Goal: Information Seeking & Learning: Learn about a topic

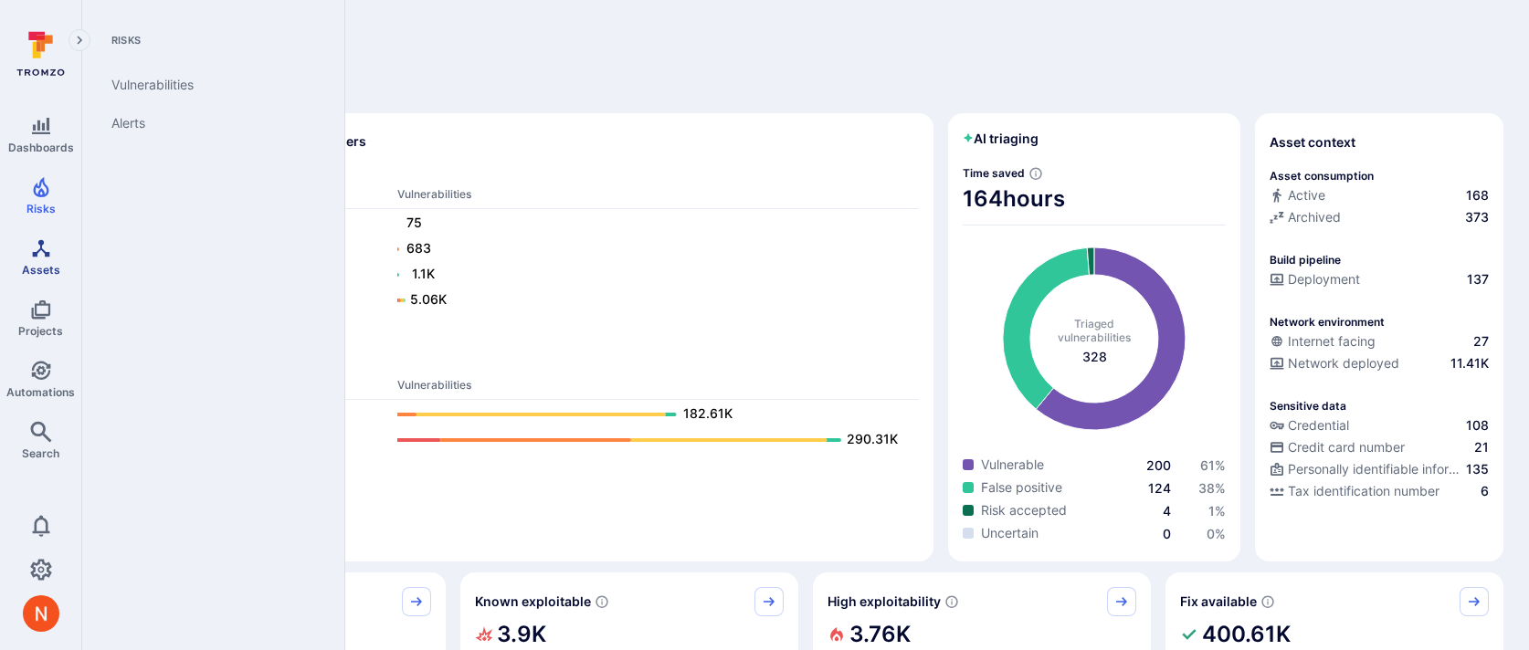
click at [32, 269] on span "Assets" at bounding box center [41, 270] width 38 height 14
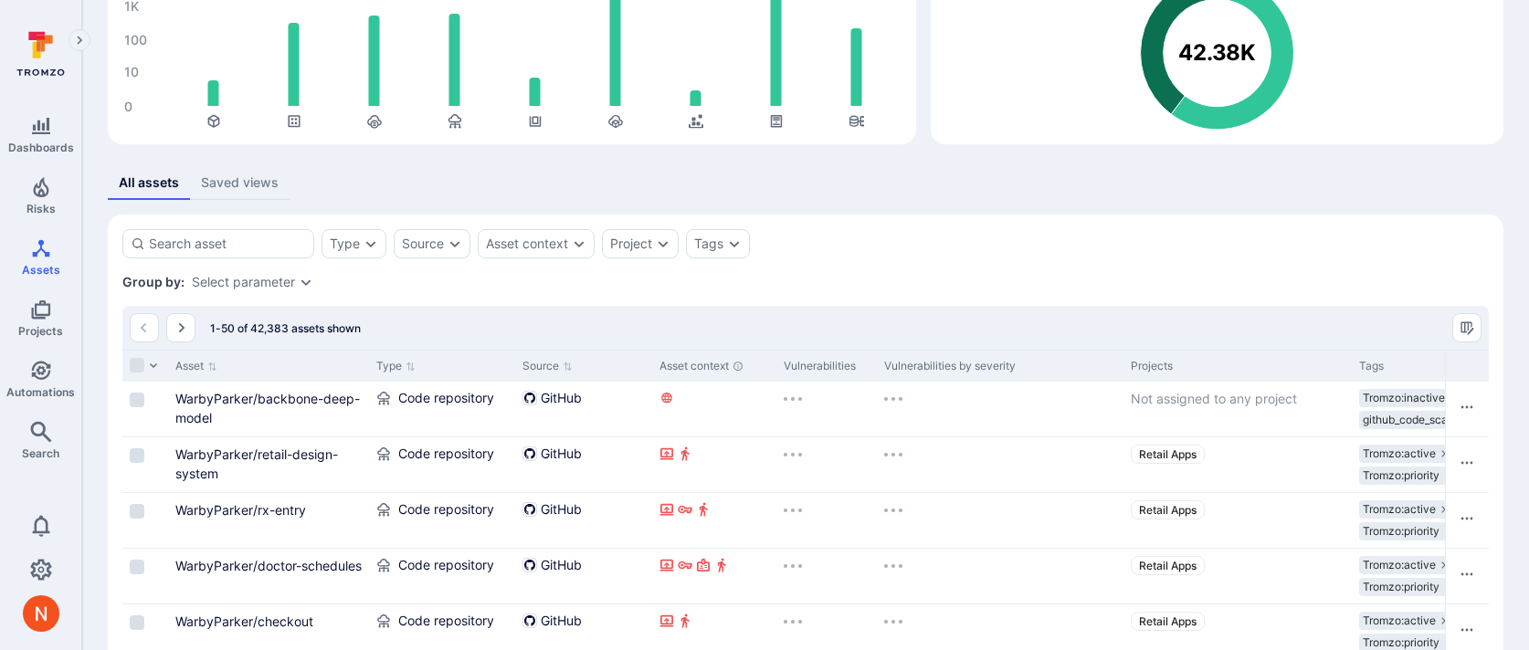
scroll to position [250, 0]
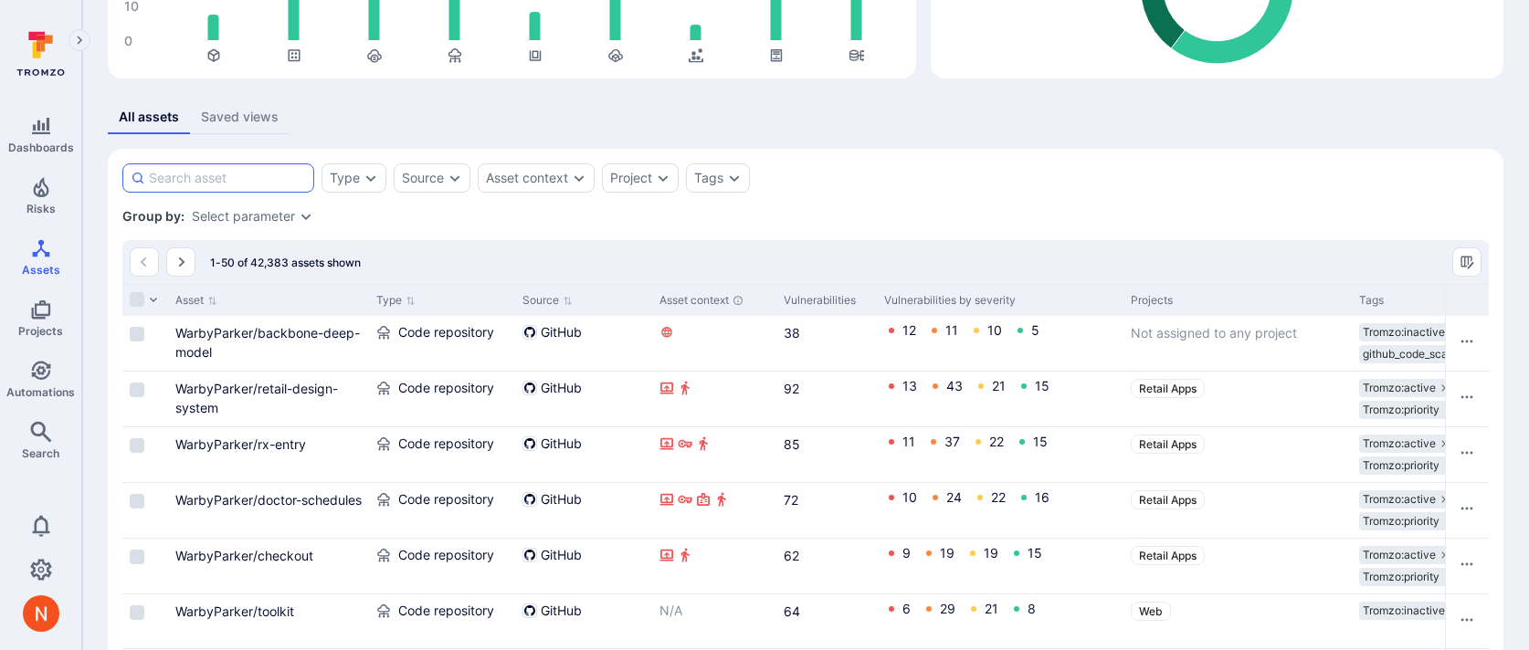
click at [225, 170] on input at bounding box center [227, 178] width 157 height 18
type input "helios"
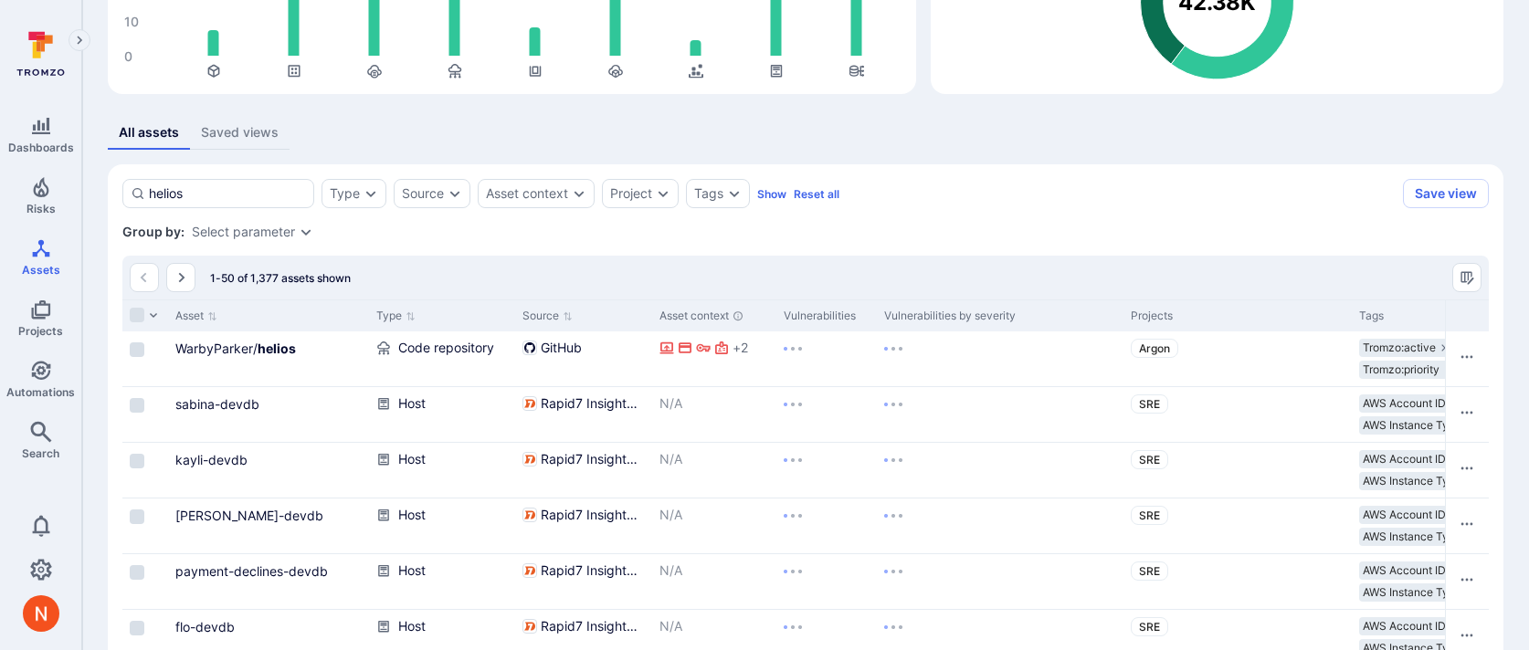
scroll to position [250, 0]
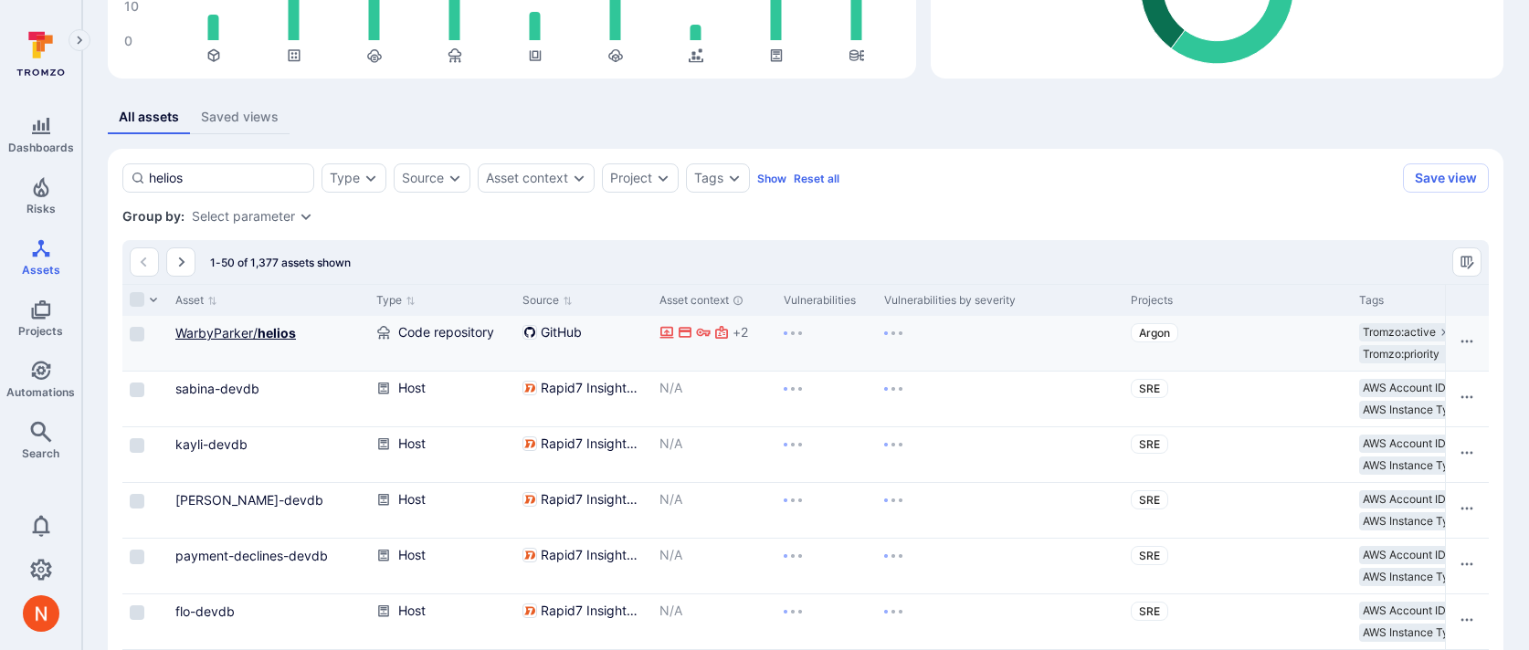
click at [235, 334] on link "WarbyParker/ helios" at bounding box center [235, 333] width 121 height 16
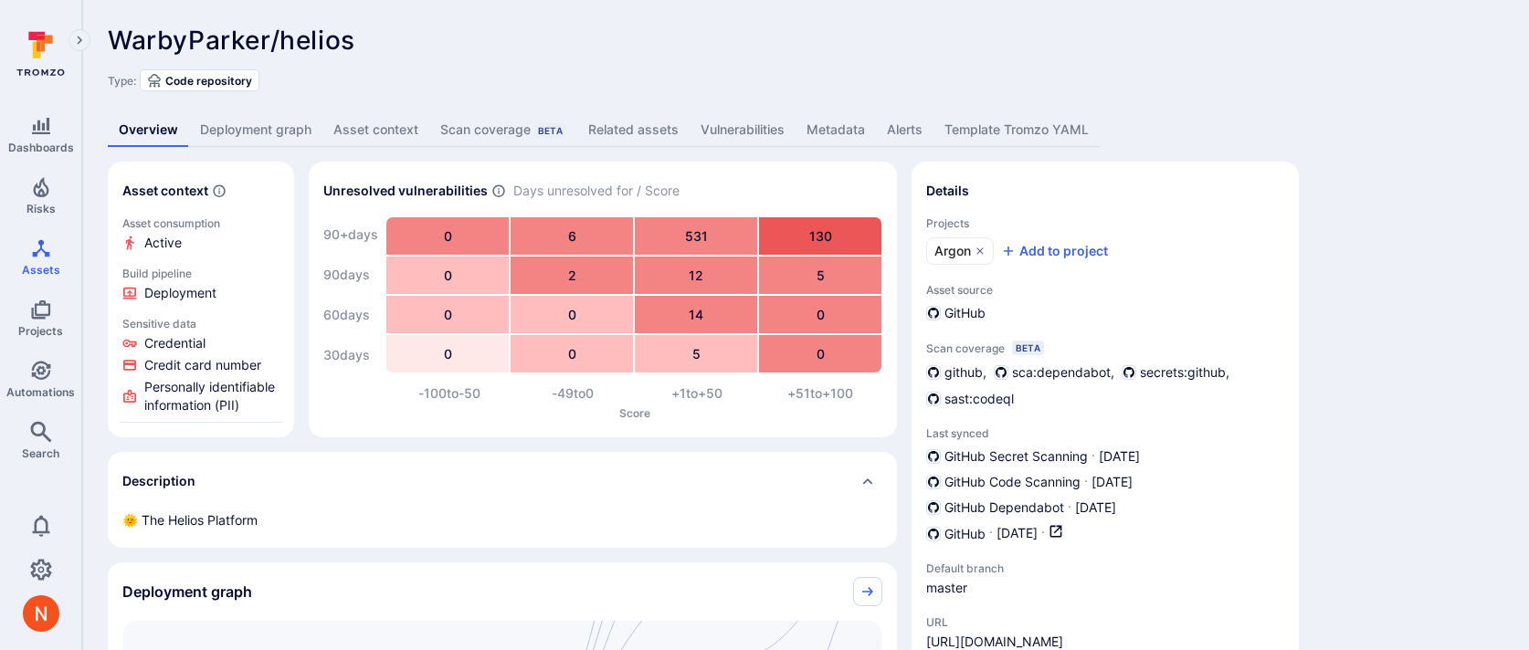
click at [271, 128] on link "Deployment graph" at bounding box center [255, 130] width 133 height 34
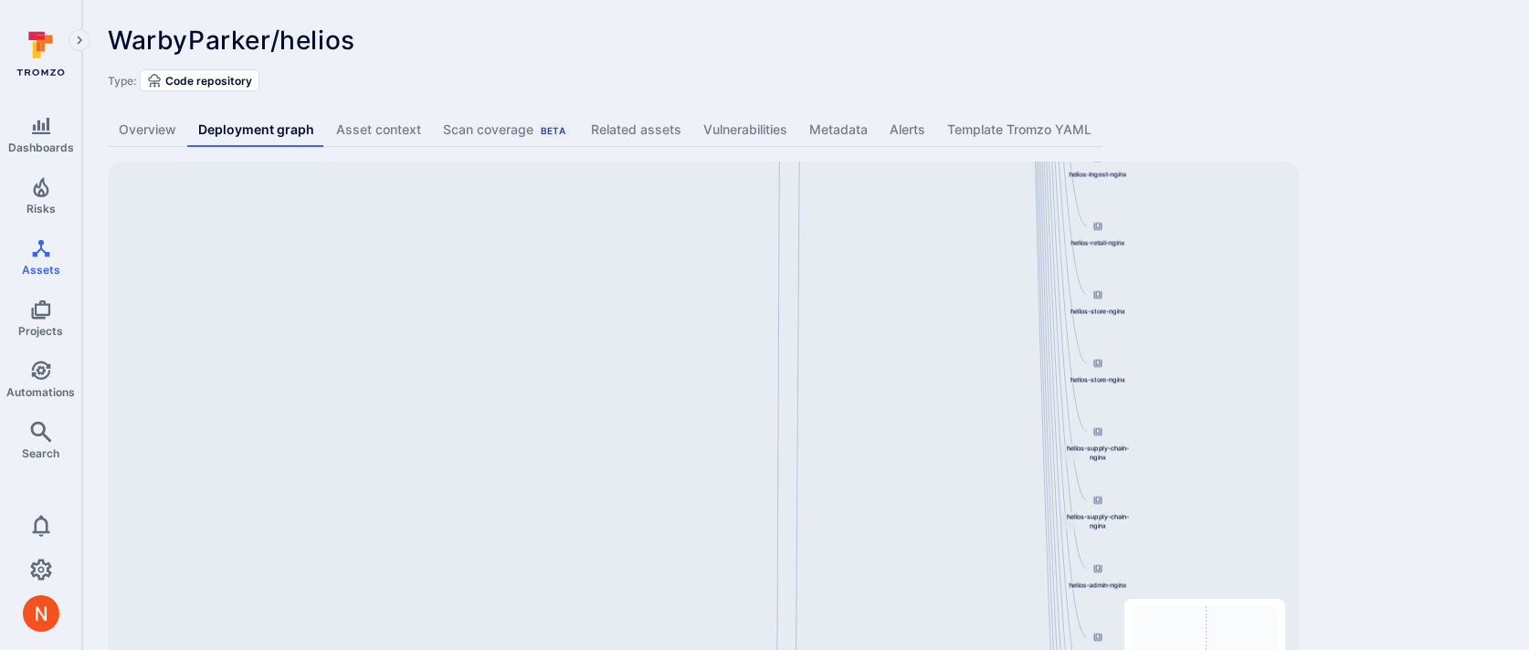
click at [754, 573] on div "helios-admin-nginx 844647875270.dkr.ecr.us-east-1.amazonaws.com/helios-nginx:v0…" at bounding box center [703, 449] width 1191 height 575
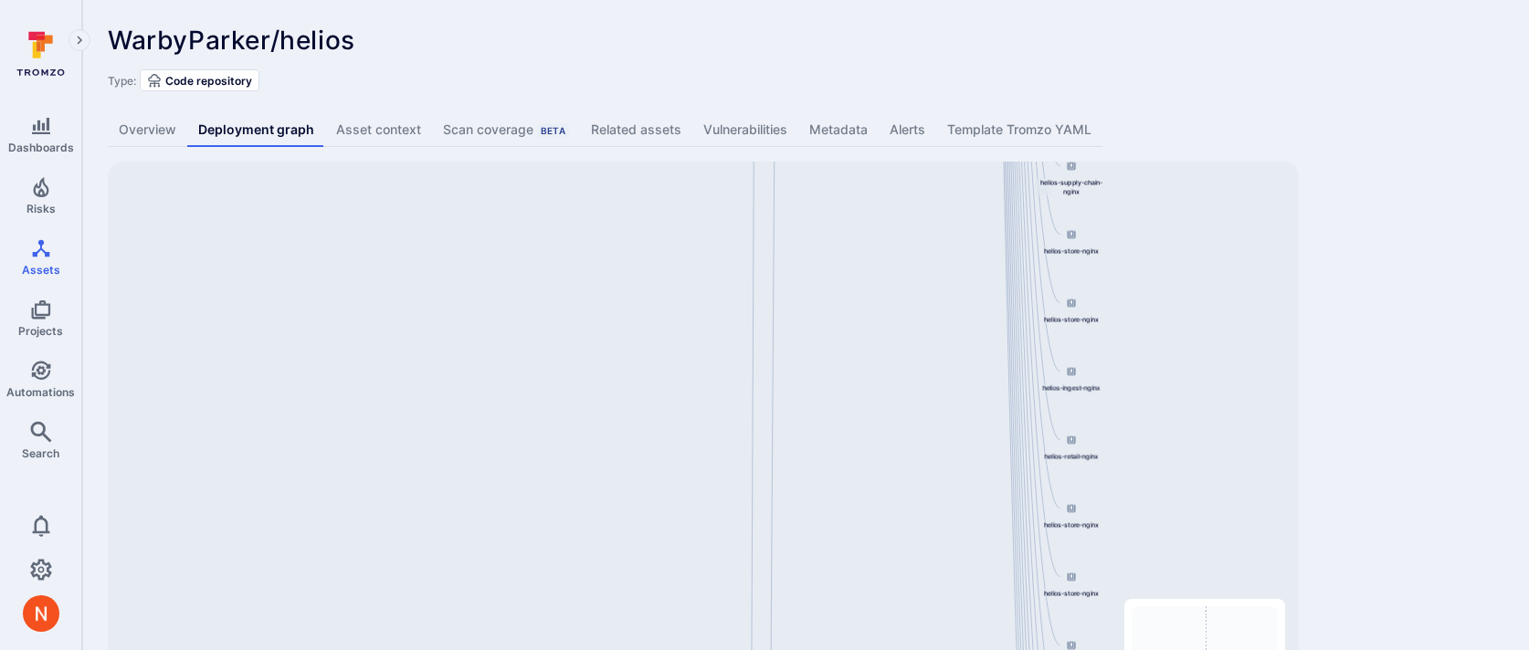
drag, startPoint x: 856, startPoint y: 277, endPoint x: 815, endPoint y: 617, distance: 343.1
click at [815, 615] on div "helios-admin-nginx 844647875270.dkr.ecr.us-east-1.amazonaws.com/helios-nginx:v0…" at bounding box center [703, 449] width 1191 height 575
drag, startPoint x: 846, startPoint y: 324, endPoint x: 828, endPoint y: 674, distance: 350.2
click at [828, 649] on html "Dashboards Risks Assets Projects Automations Search 0 Assets Assets Pull reques…" at bounding box center [764, 325] width 1529 height 650
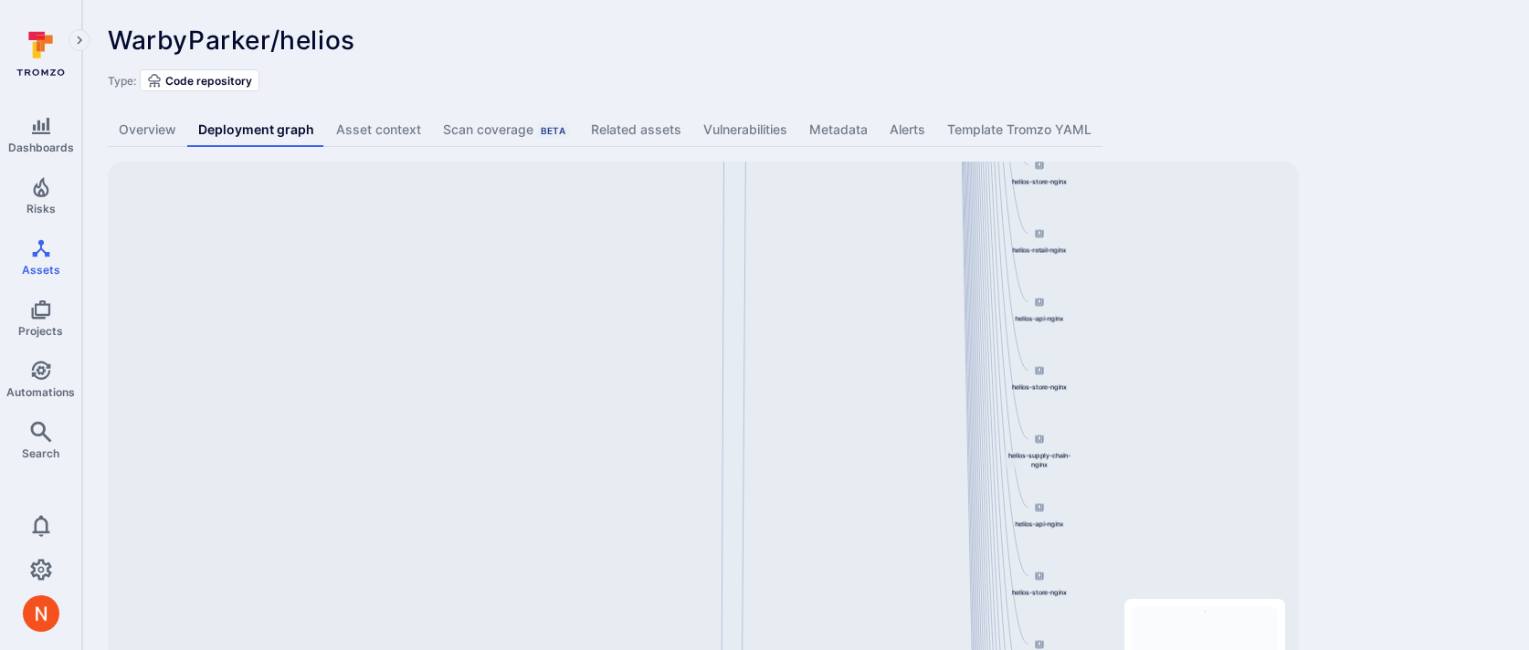
drag, startPoint x: 822, startPoint y: 293, endPoint x: 818, endPoint y: 732, distance: 439.2
click at [818, 649] on html "Dashboards Risks Assets Projects Automations Search 0 Assets Assets Pull reques…" at bounding box center [764, 325] width 1529 height 650
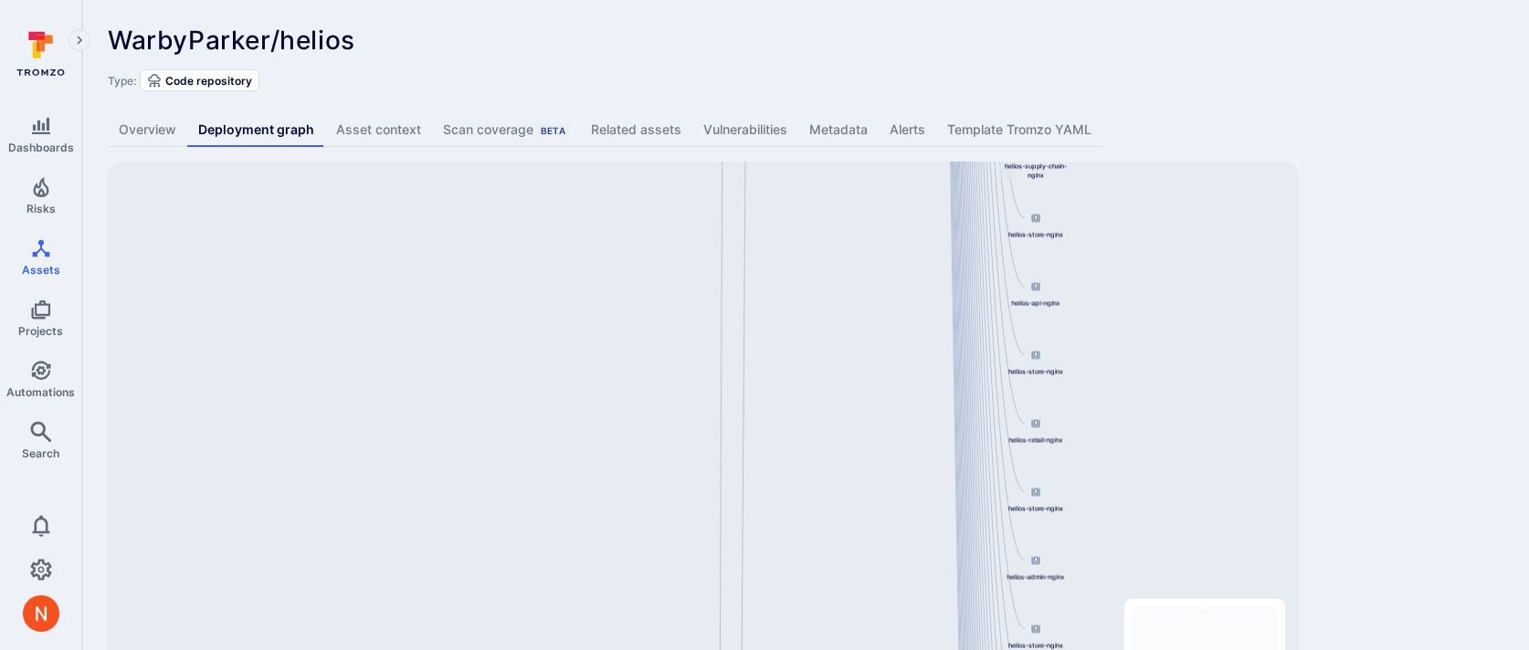
drag, startPoint x: 826, startPoint y: 244, endPoint x: 817, endPoint y: 752, distance: 507.8
click at [817, 649] on html "Dashboards Risks Assets Projects Automations Search 0 Assets Assets Pull reques…" at bounding box center [764, 325] width 1529 height 650
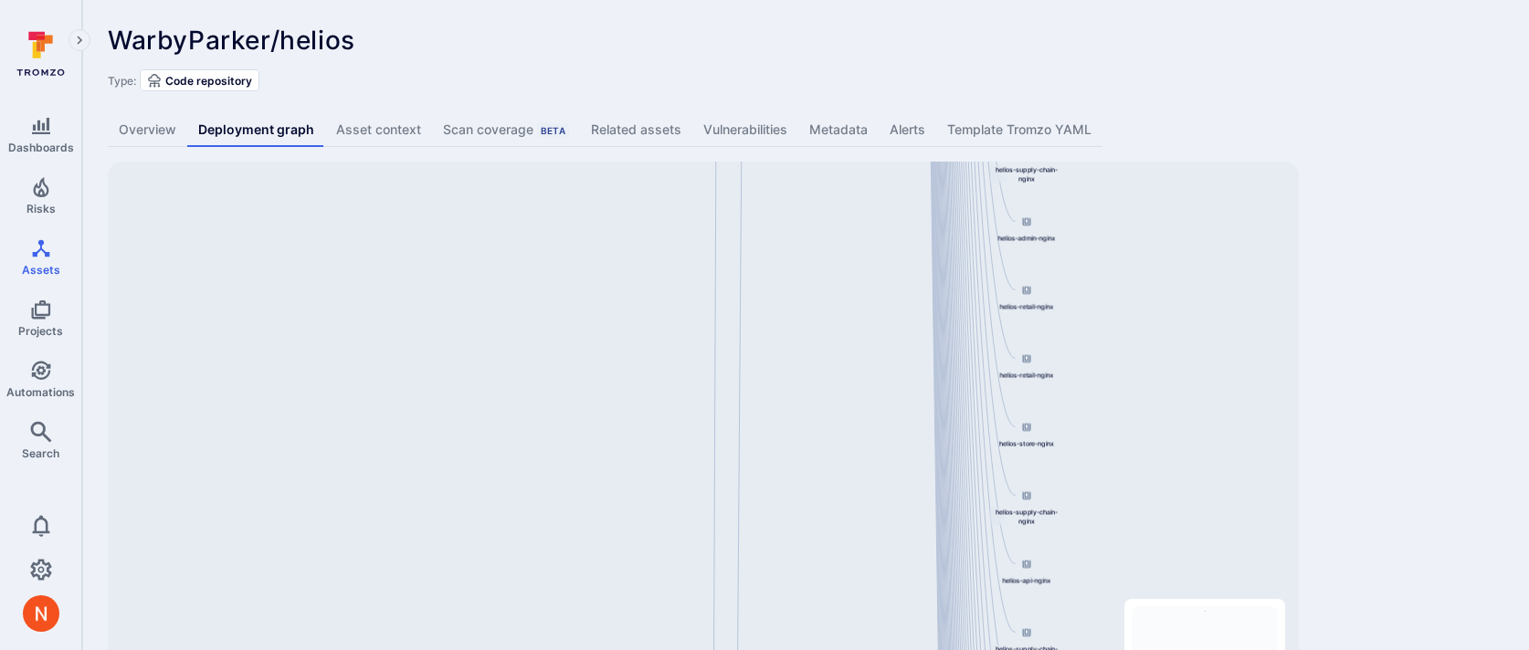
drag, startPoint x: 831, startPoint y: 349, endPoint x: 831, endPoint y: 843, distance: 494.0
click at [831, 649] on html "Dashboards Risks Assets Projects Automations Search 0 Assets Assets Pull reques…" at bounding box center [764, 325] width 1529 height 650
drag, startPoint x: 847, startPoint y: 299, endPoint x: 805, endPoint y: 846, distance: 549.5
click at [805, 649] on html "Dashboards Risks Assets Projects Automations Search 0 Assets Assets Pull reques…" at bounding box center [764, 325] width 1529 height 650
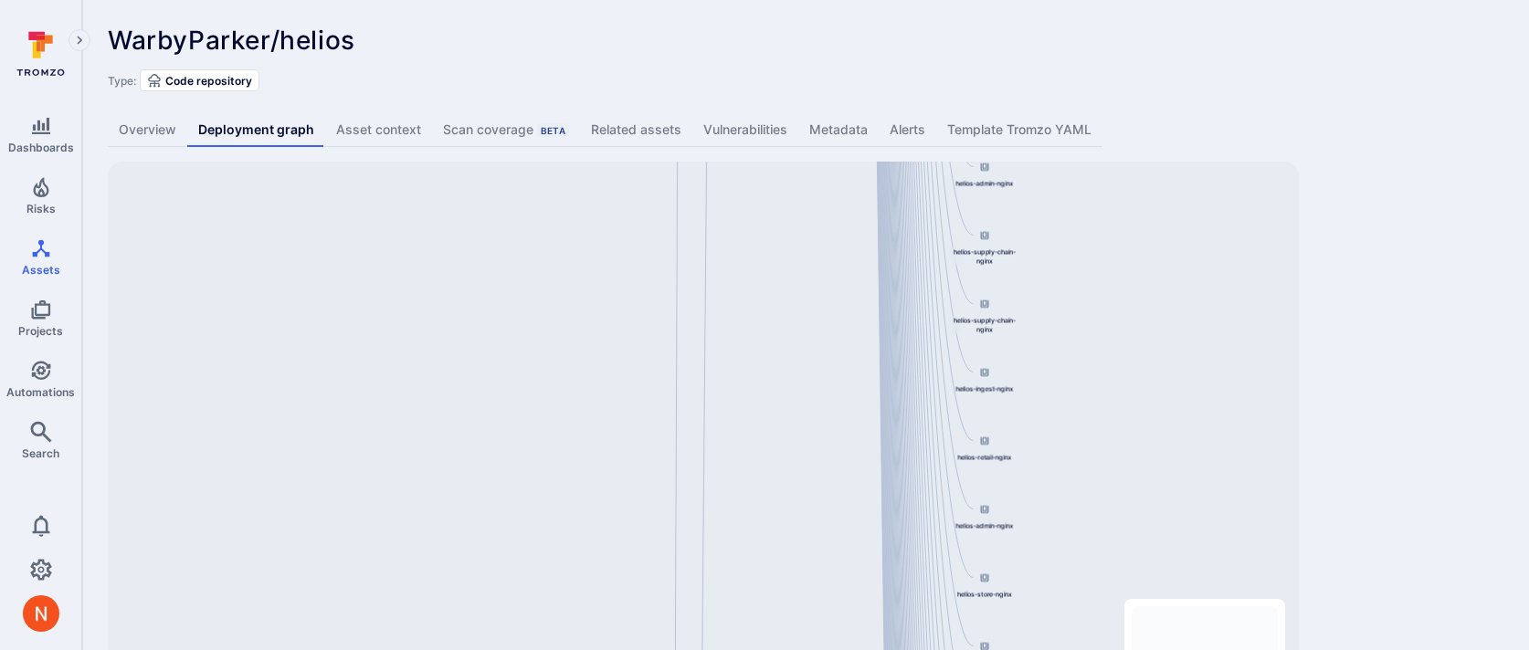
drag, startPoint x: 788, startPoint y: 335, endPoint x: 787, endPoint y: 846, distance: 511.4
click at [787, 649] on html "Dashboards Risks Assets Projects Automations Search 0 Assets Assets Pull reques…" at bounding box center [764, 325] width 1529 height 650
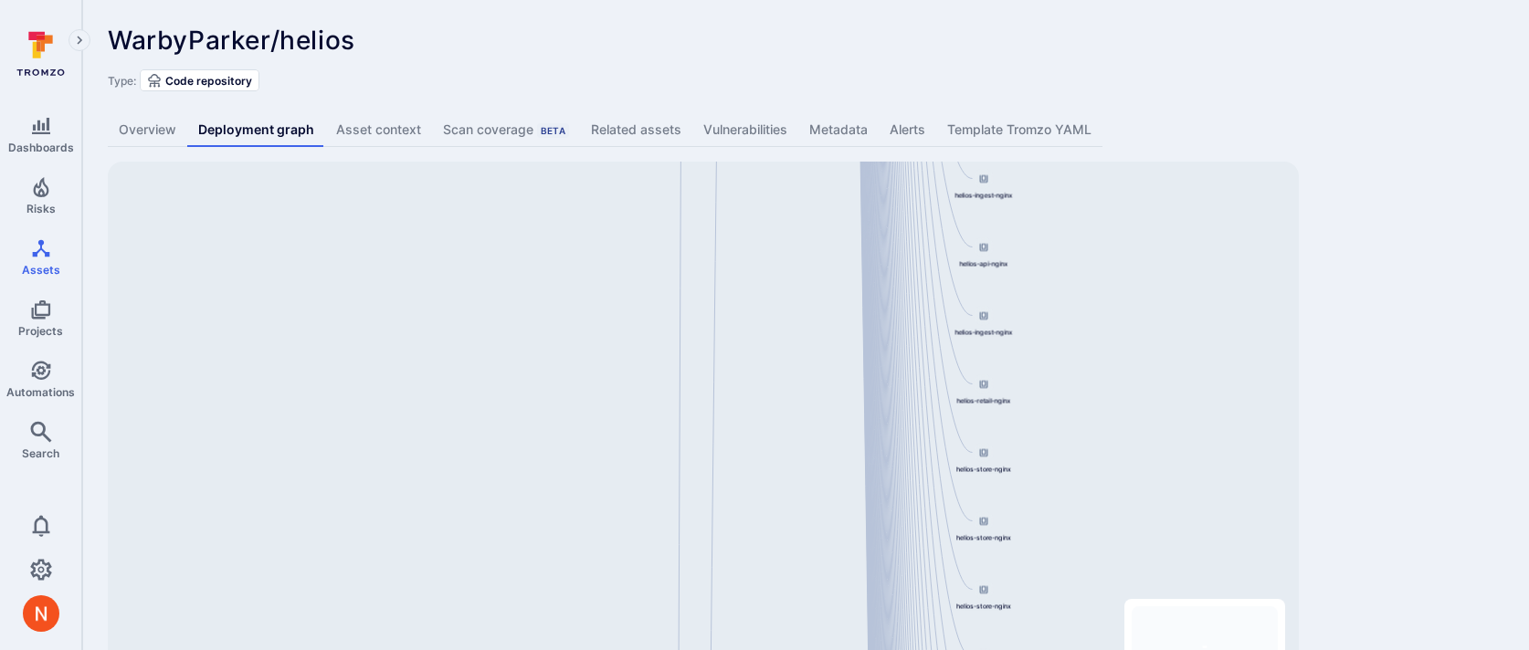
drag, startPoint x: 781, startPoint y: 319, endPoint x: 779, endPoint y: 846, distance: 527.8
click at [779, 649] on html "Dashboards Risks Assets Projects Automations Search 0 Assets Assets Pull reques…" at bounding box center [764, 325] width 1529 height 650
drag, startPoint x: 757, startPoint y: 201, endPoint x: 757, endPoint y: 778, distance: 577.1
click at [757, 649] on html "Dashboards Risks Assets Projects Automations Search 0 Assets Assets Pull reques…" at bounding box center [764, 325] width 1529 height 650
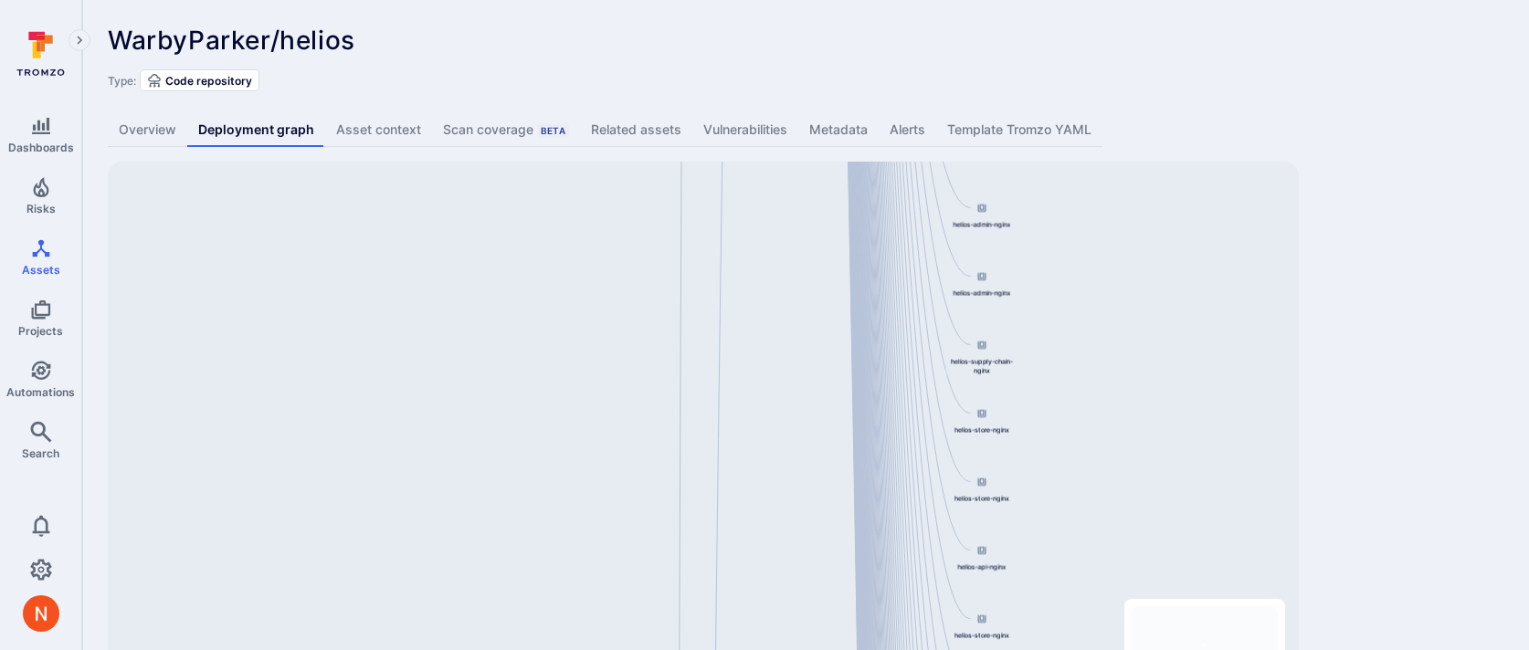
drag, startPoint x: 807, startPoint y: 231, endPoint x: 806, endPoint y: 771, distance: 539.7
click at [806, 649] on html "Dashboards Risks Assets Projects Automations Search 0 Assets Assets Pull reques…" at bounding box center [764, 325] width 1529 height 650
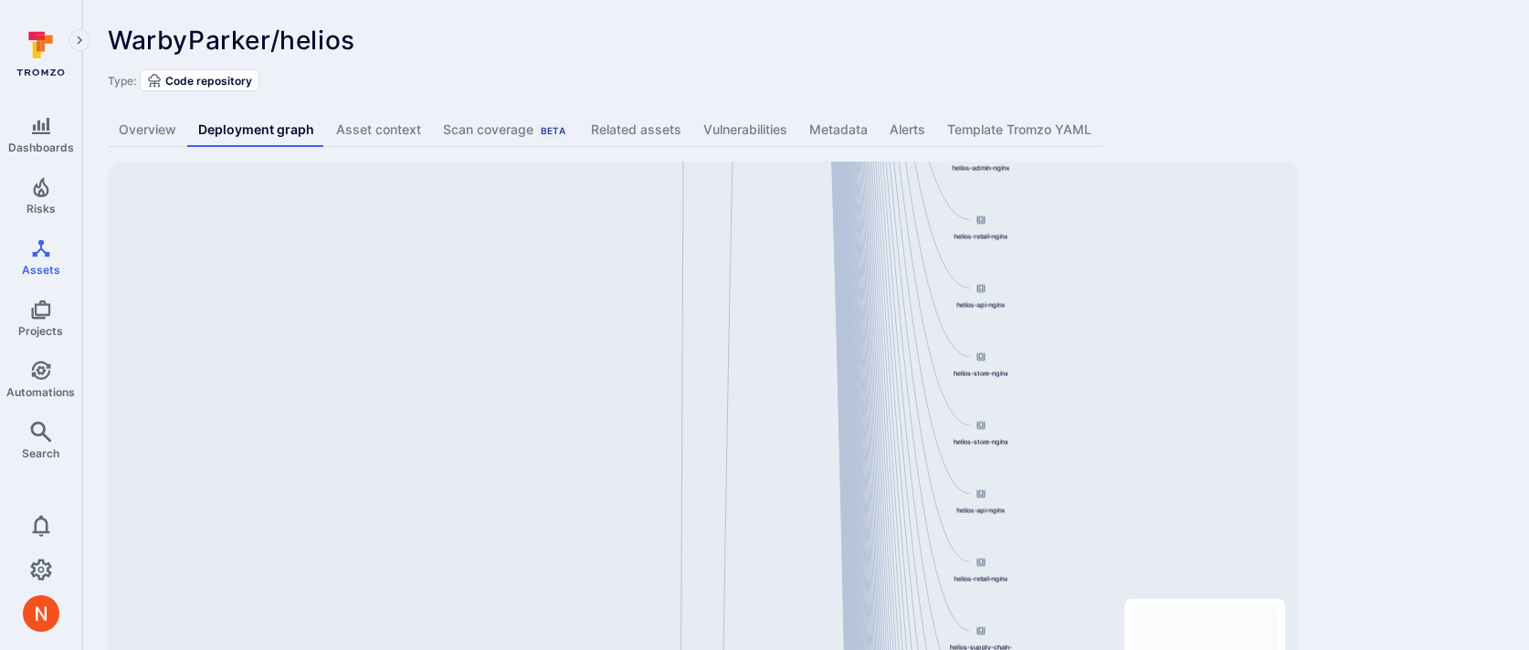
drag, startPoint x: 800, startPoint y: 254, endPoint x: 800, endPoint y: 803, distance: 548.8
click at [800, 649] on html "Dashboards Risks Assets Projects Automations Search 0 Assets Assets Pull reques…" at bounding box center [764, 325] width 1529 height 650
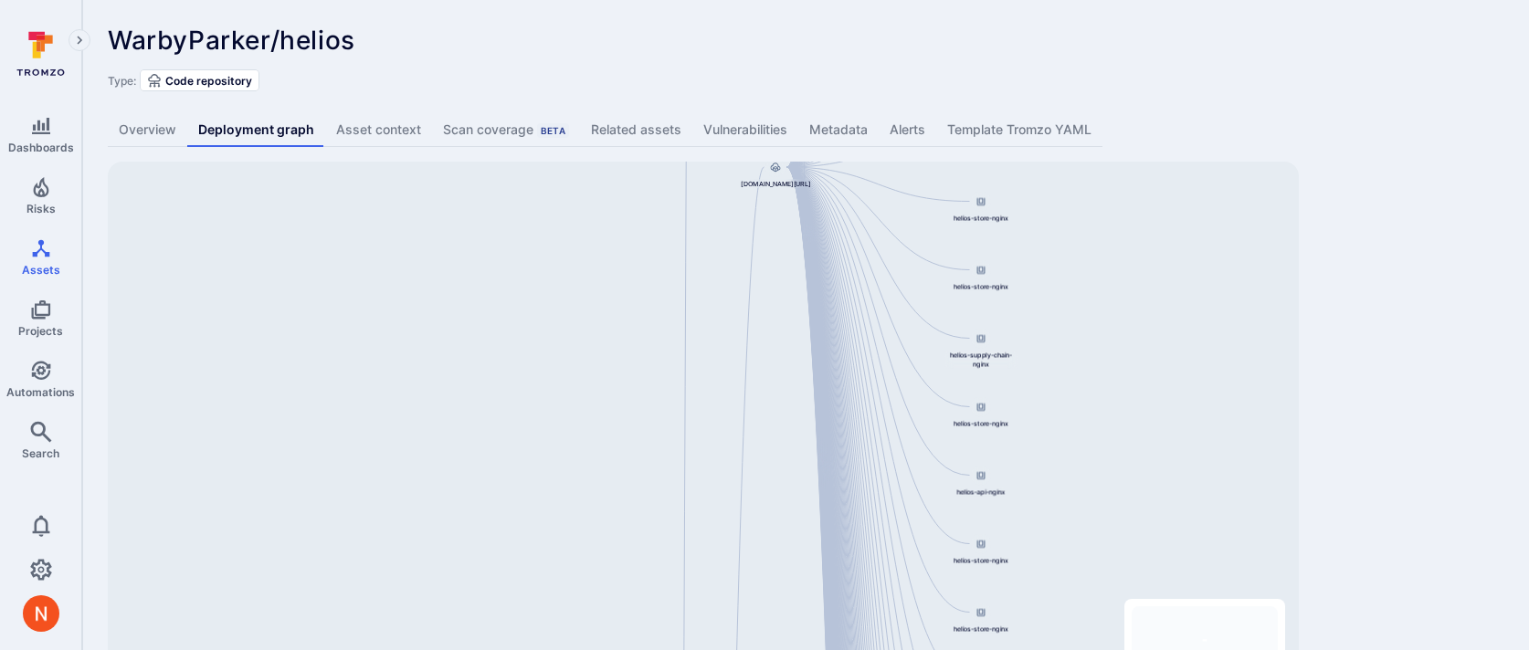
drag, startPoint x: 799, startPoint y: 297, endPoint x: 799, endPoint y: 793, distance: 495.8
click at [799, 649] on html "Dashboards Risks Assets Projects Automations Search 0 Assets Assets Pull reques…" at bounding box center [764, 325] width 1529 height 650
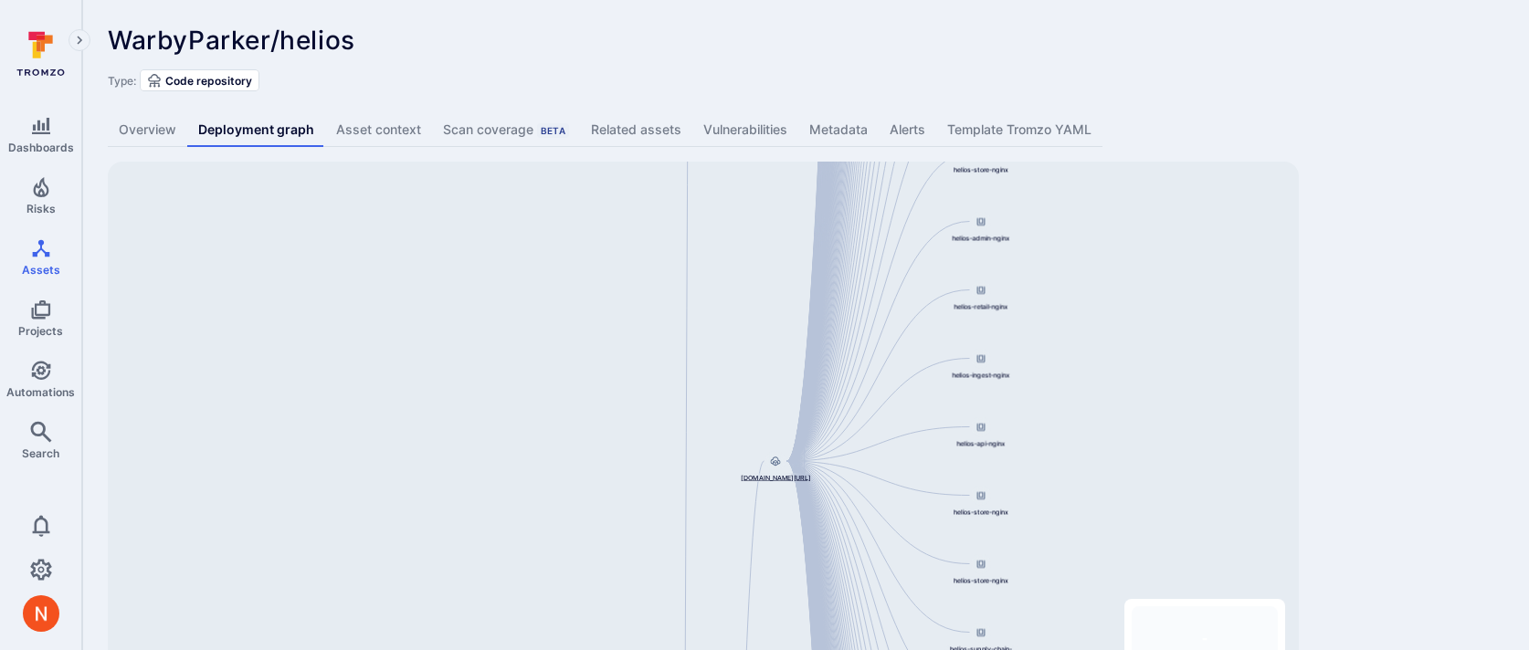
click at [768, 467] on div at bounding box center [775, 461] width 20 height 20
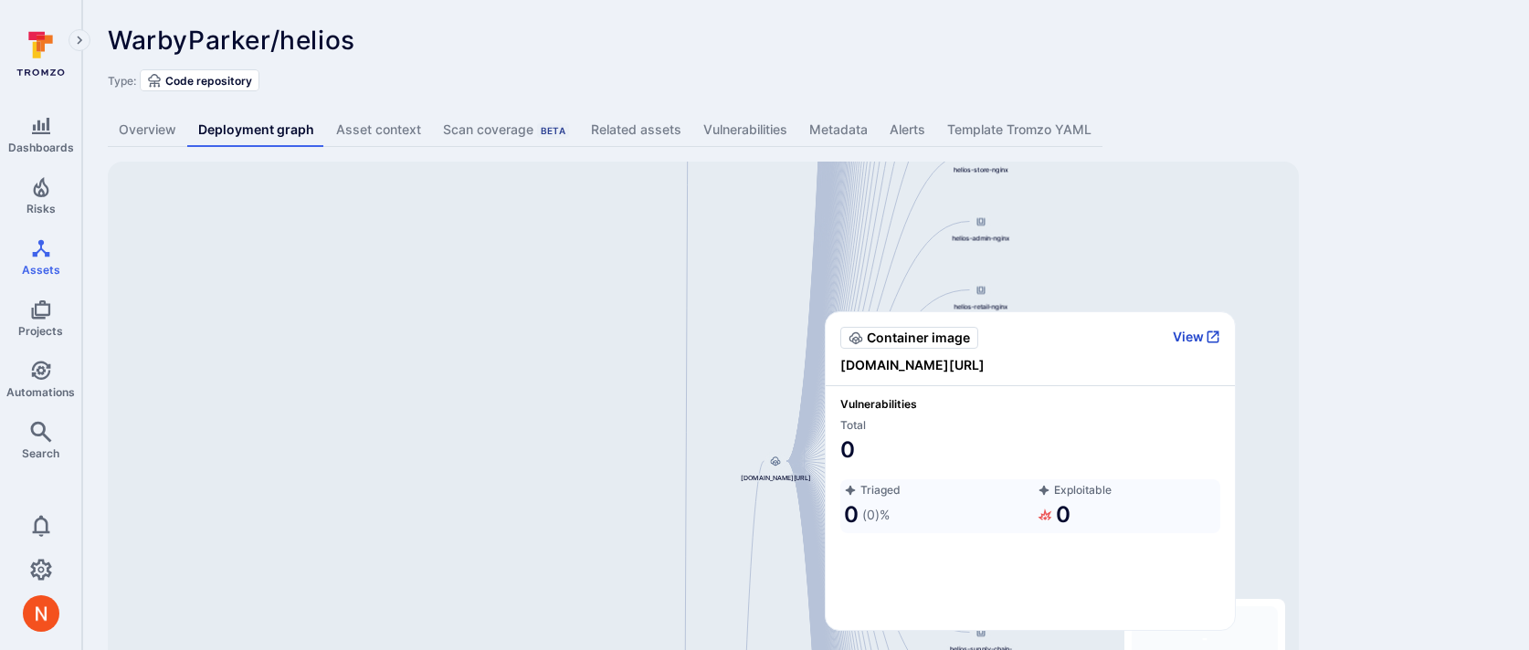
click at [1180, 330] on button "View" at bounding box center [1195, 337] width 47 height 16
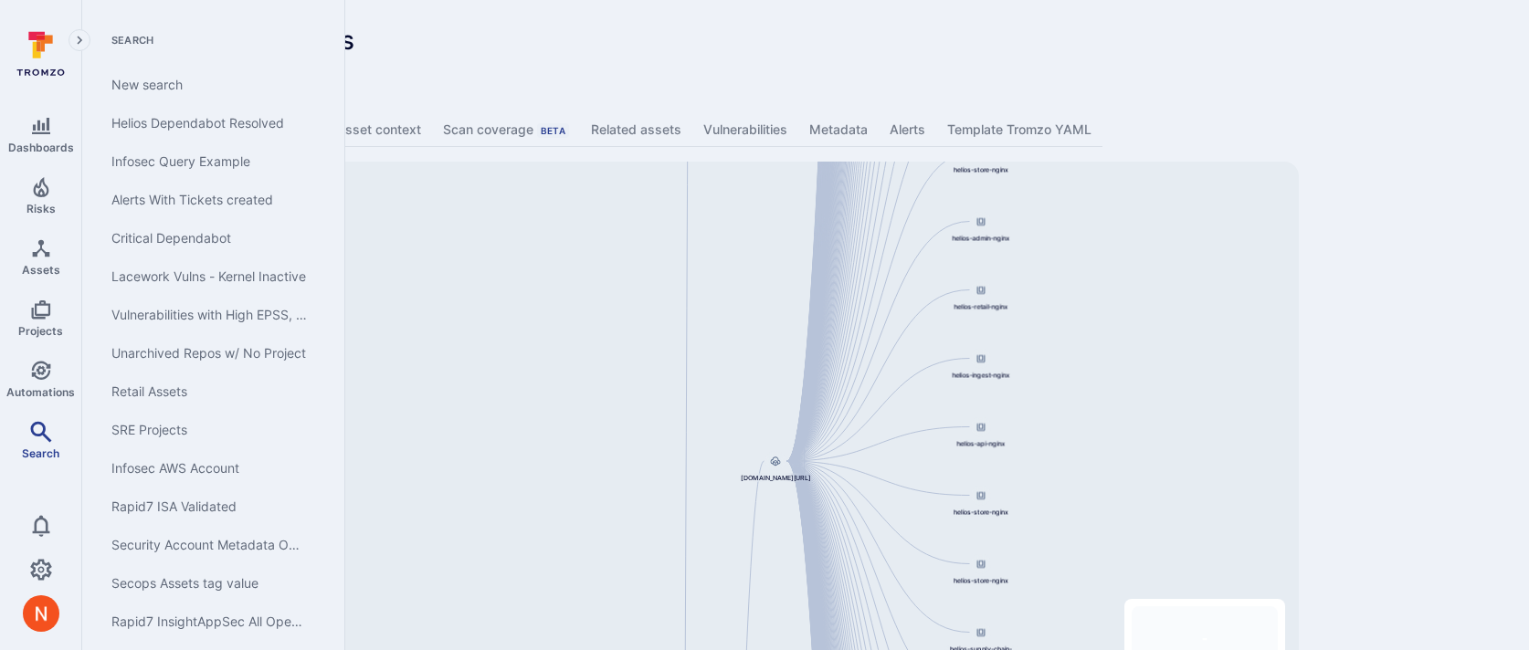
click at [32, 441] on link "Search" at bounding box center [40, 441] width 81 height 54
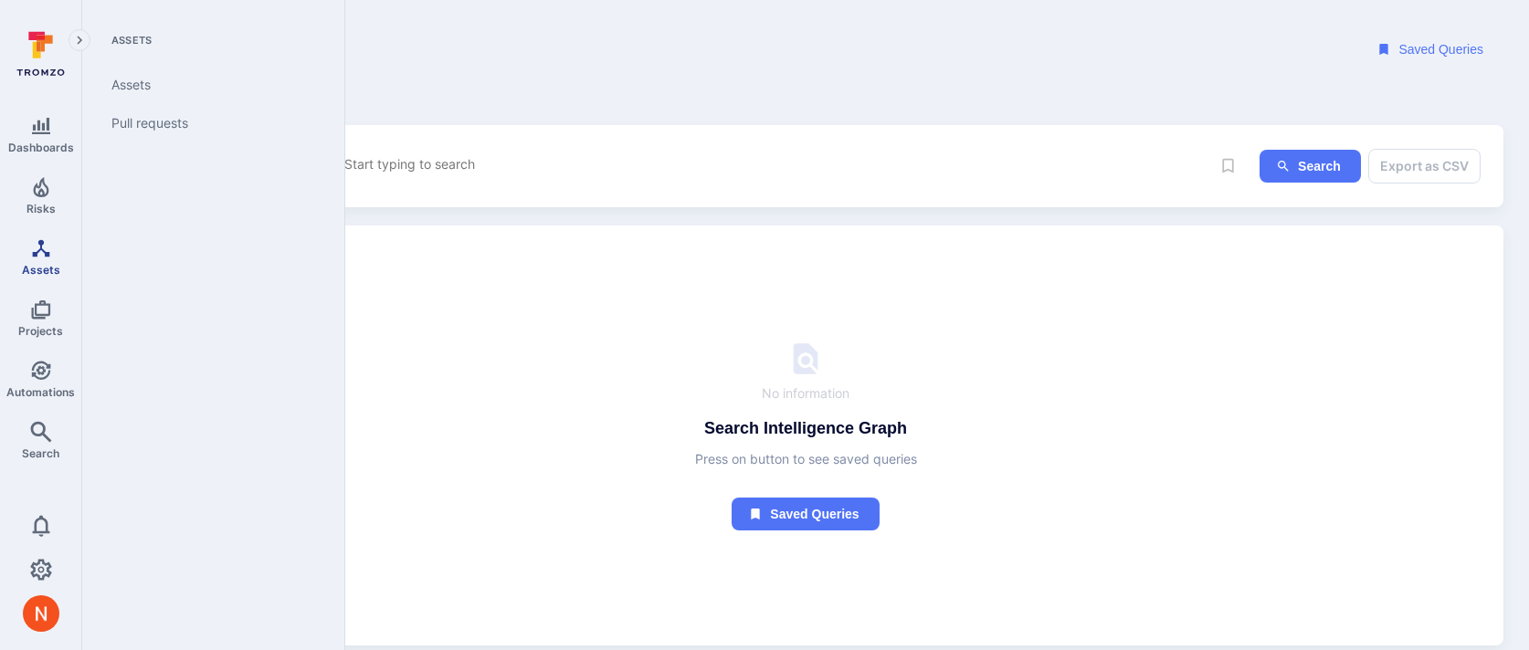
click at [34, 260] on link "Assets" at bounding box center [40, 257] width 81 height 54
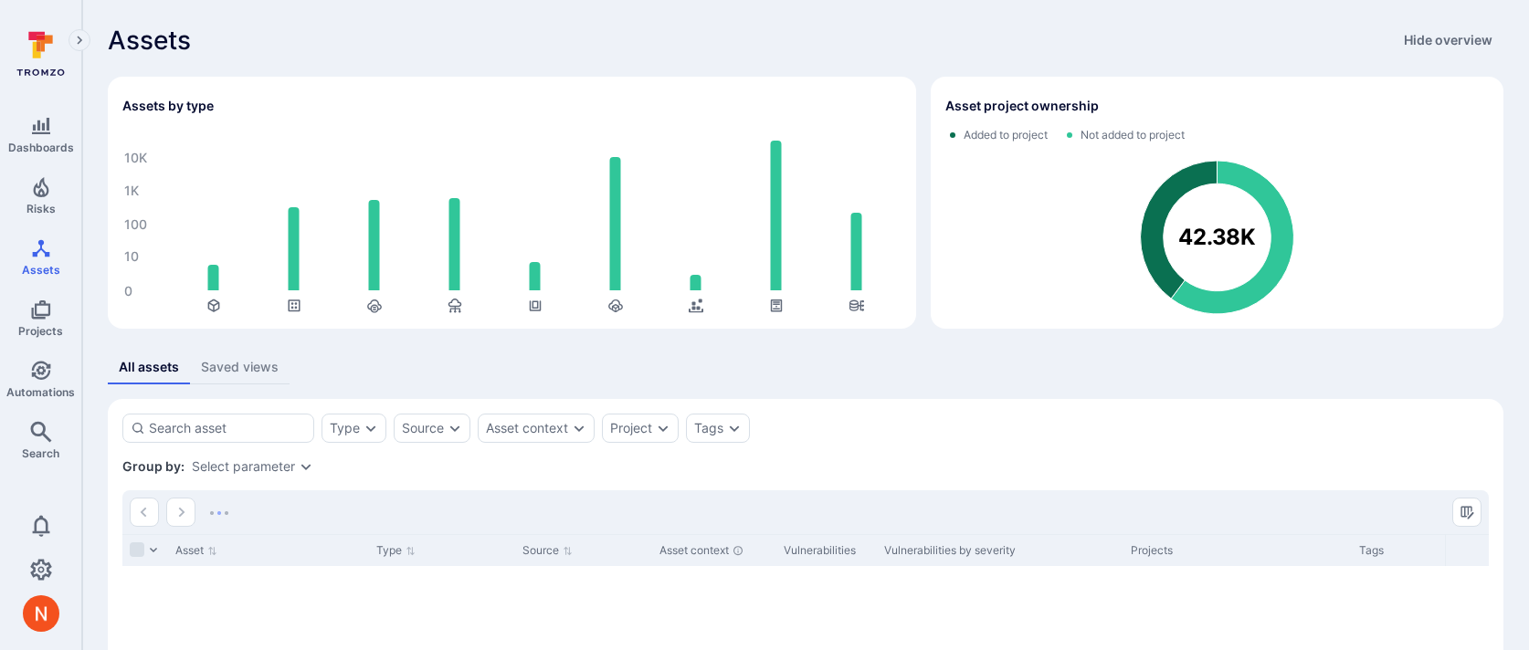
click at [279, 461] on div "Select parameter" at bounding box center [243, 466] width 103 height 15
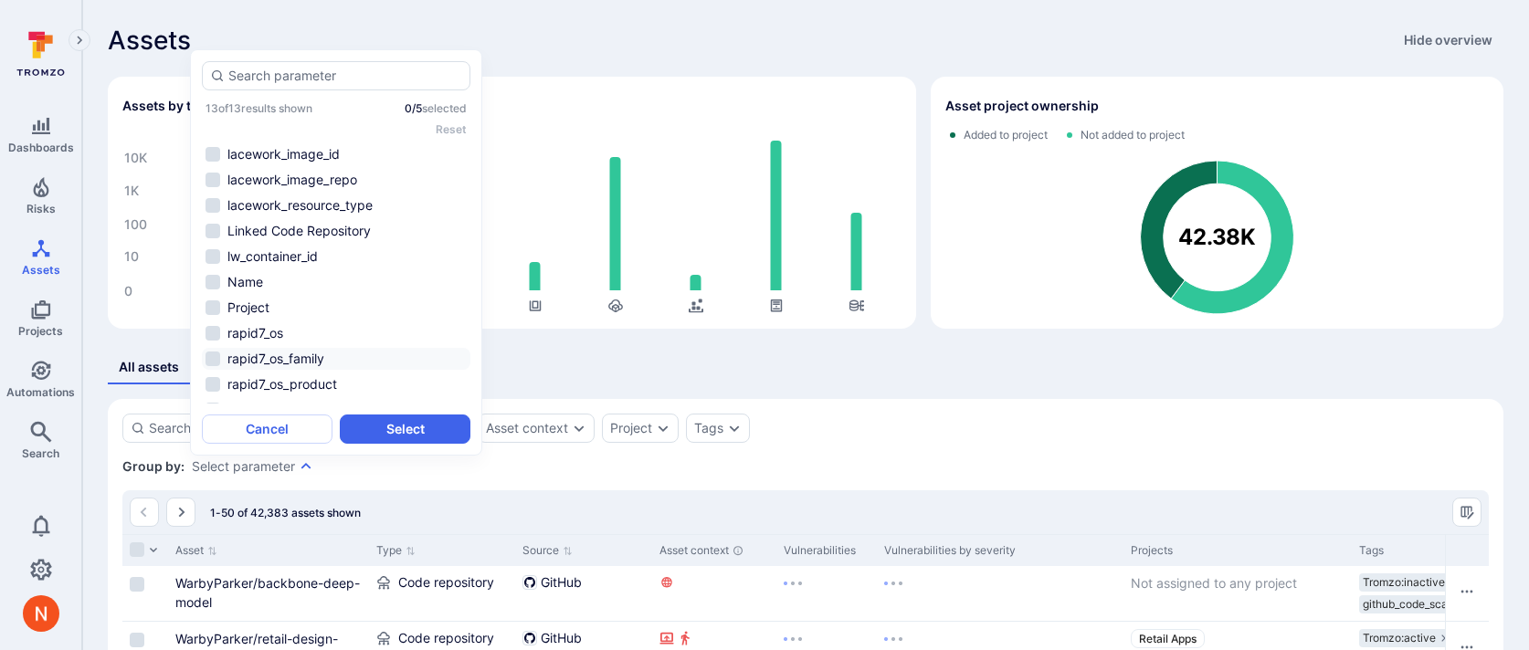
click at [327, 227] on li "Linked Code Repository" at bounding box center [336, 231] width 268 height 22
click at [388, 427] on button "Select" at bounding box center [405, 429] width 131 height 29
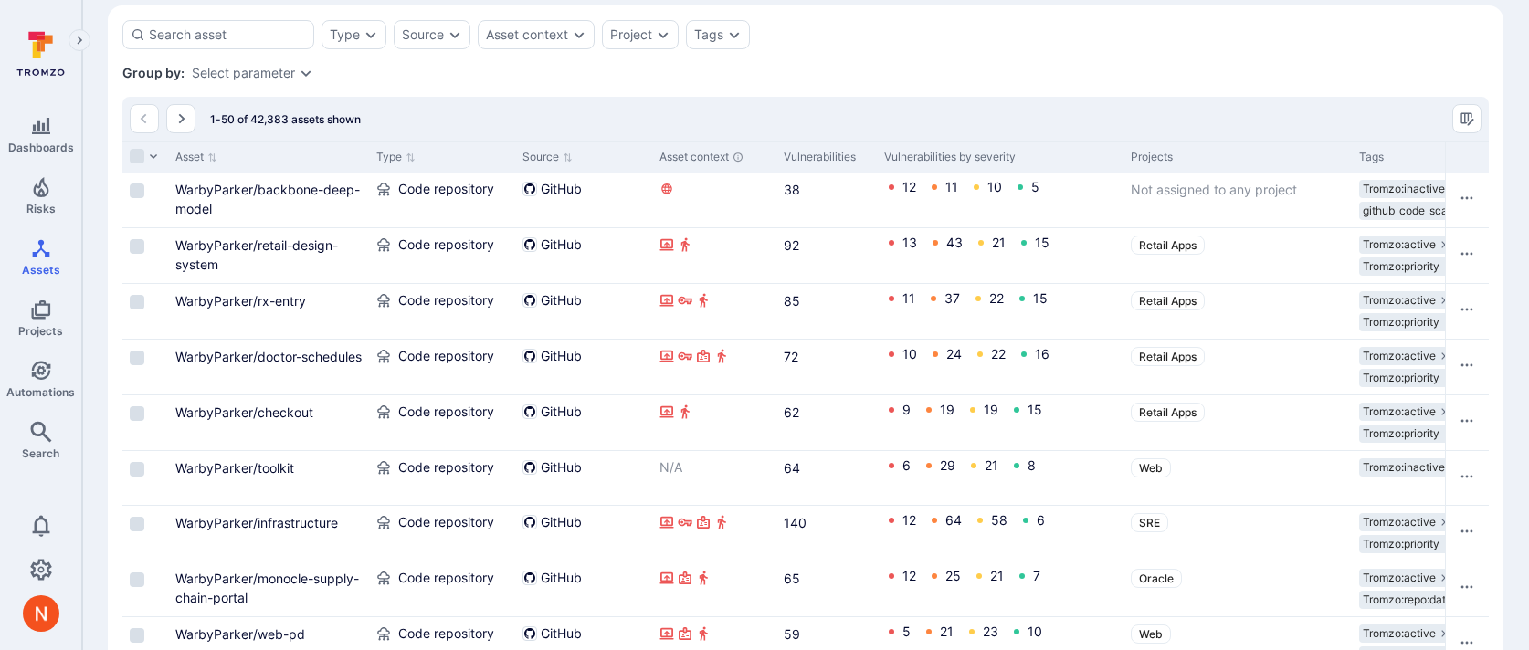
scroll to position [394, 0]
click at [284, 80] on div "Group by: Select parameter" at bounding box center [805, 72] width 1366 height 18
click at [287, 68] on div "Select parameter" at bounding box center [243, 72] width 103 height 15
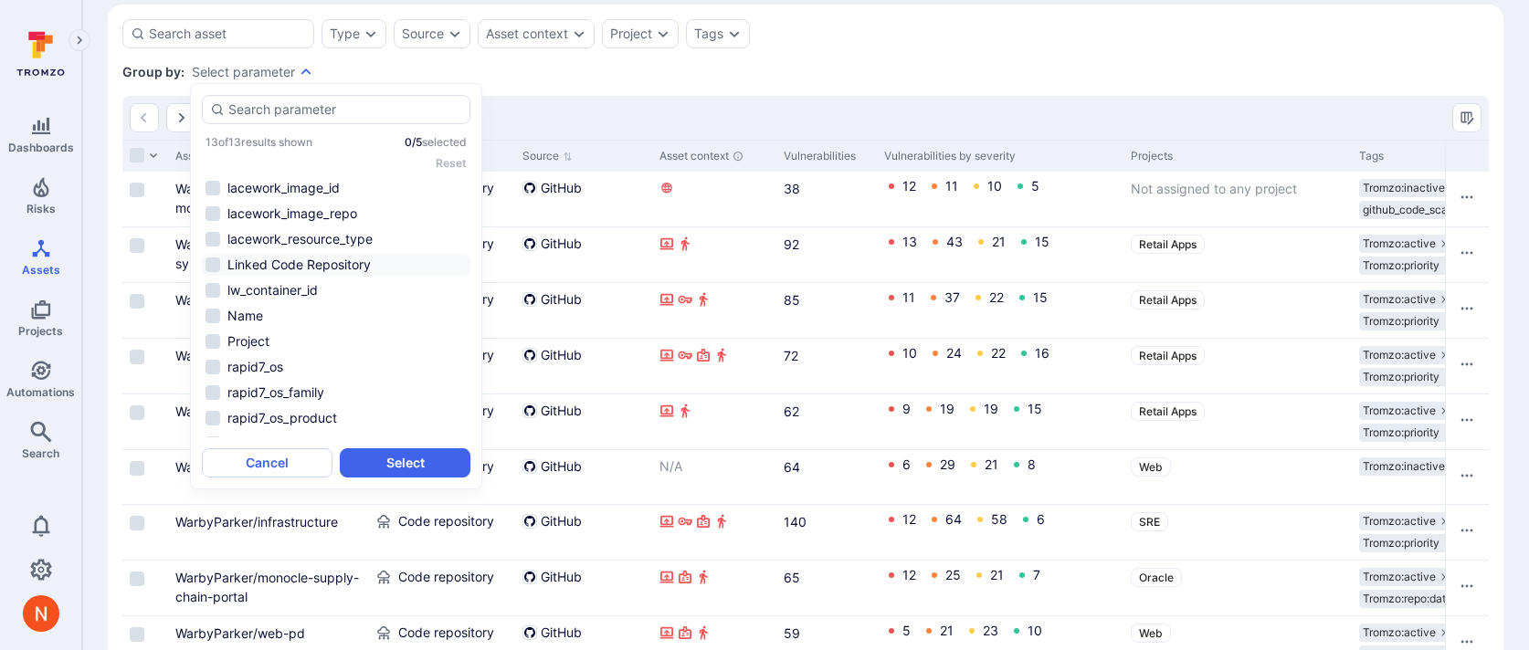
click at [321, 264] on li "Linked Code Repository" at bounding box center [336, 265] width 268 height 22
click at [392, 467] on button "Select" at bounding box center [405, 462] width 131 height 29
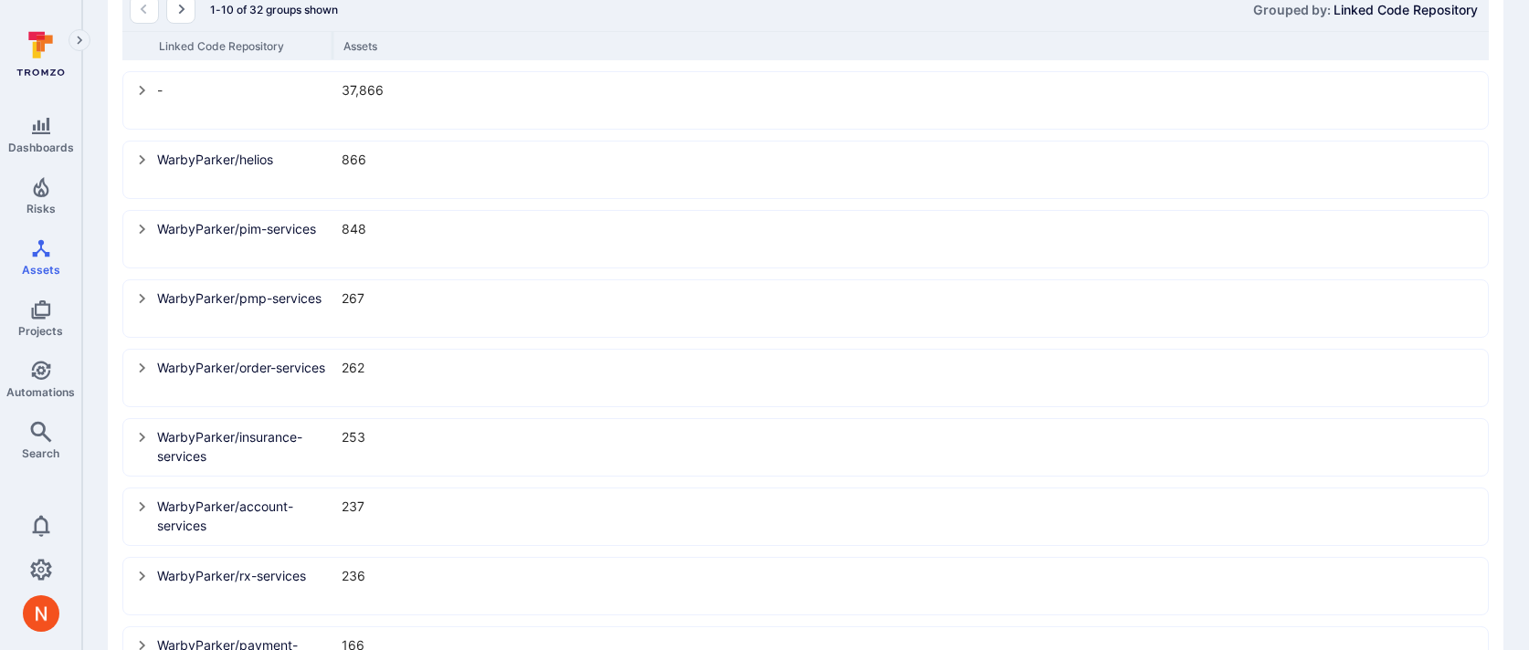
scroll to position [524, 0]
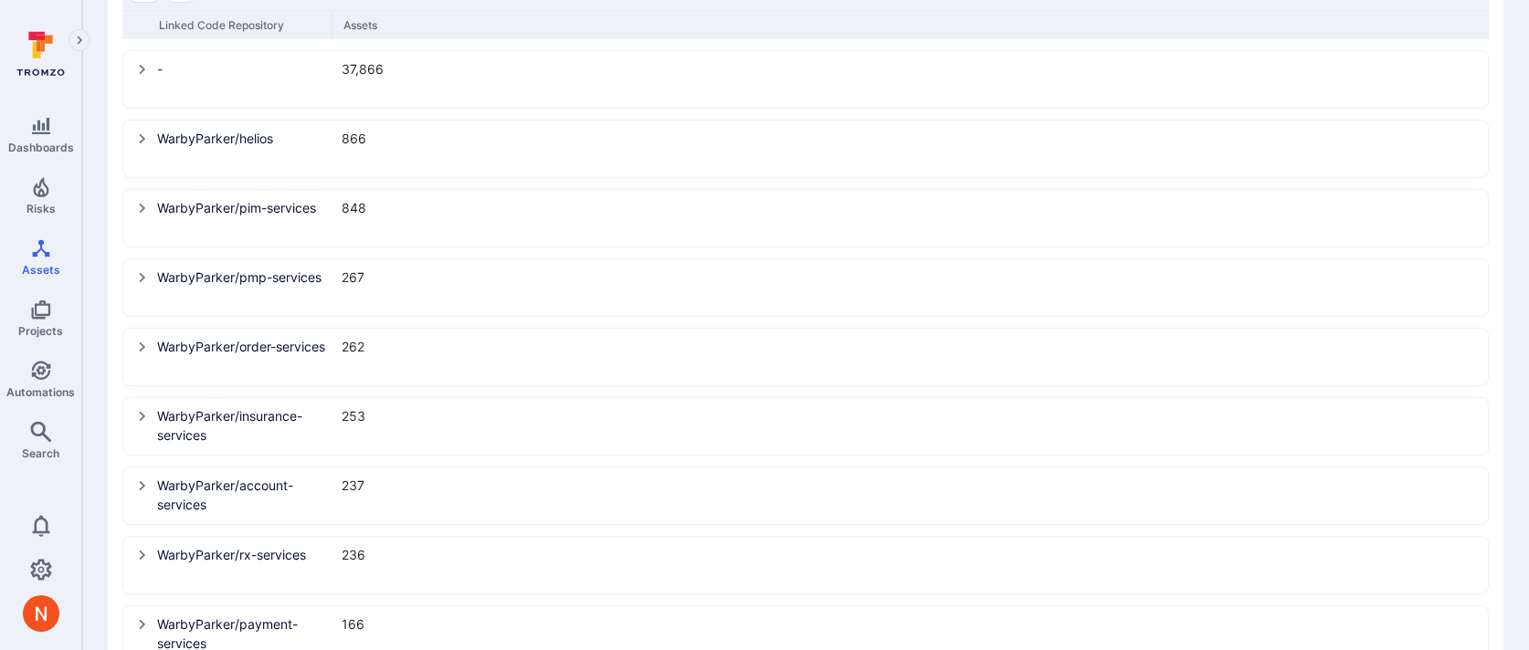
click at [144, 147] on button "select group" at bounding box center [142, 137] width 29 height 29
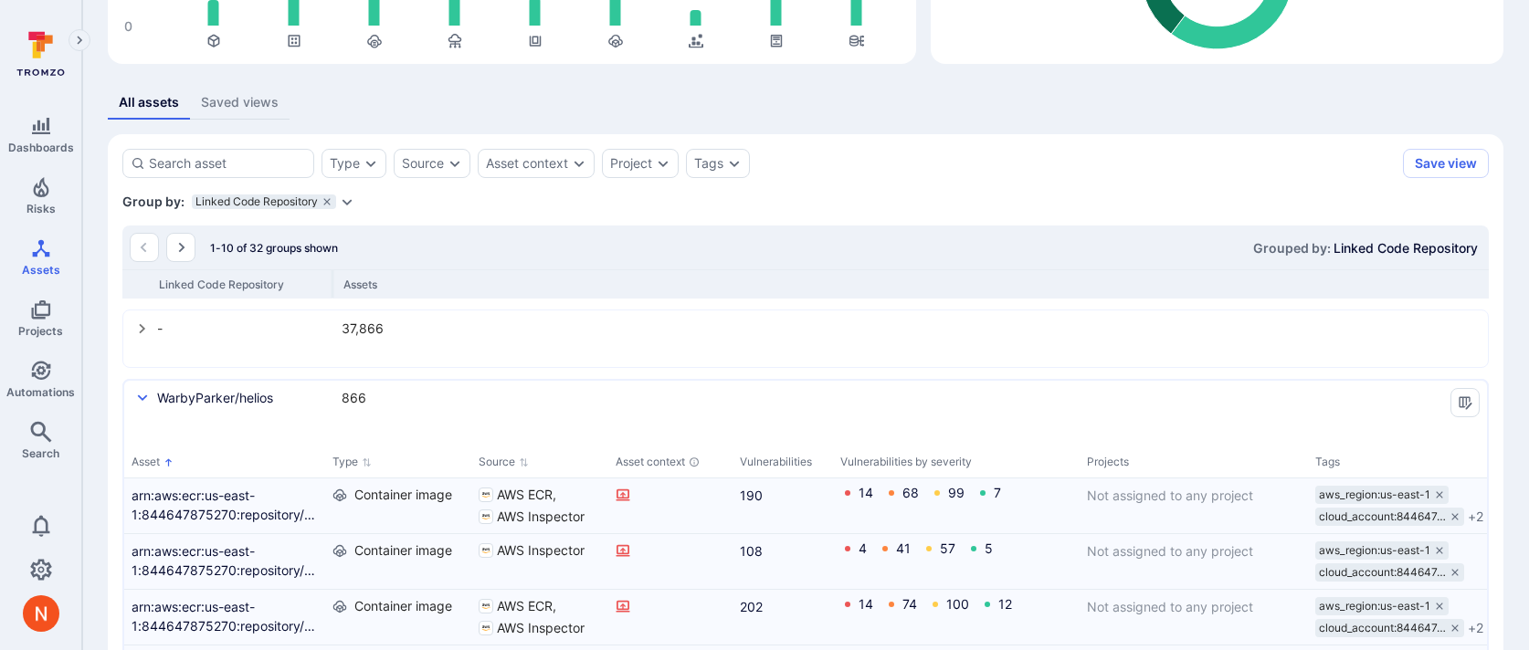
scroll to position [240, 0]
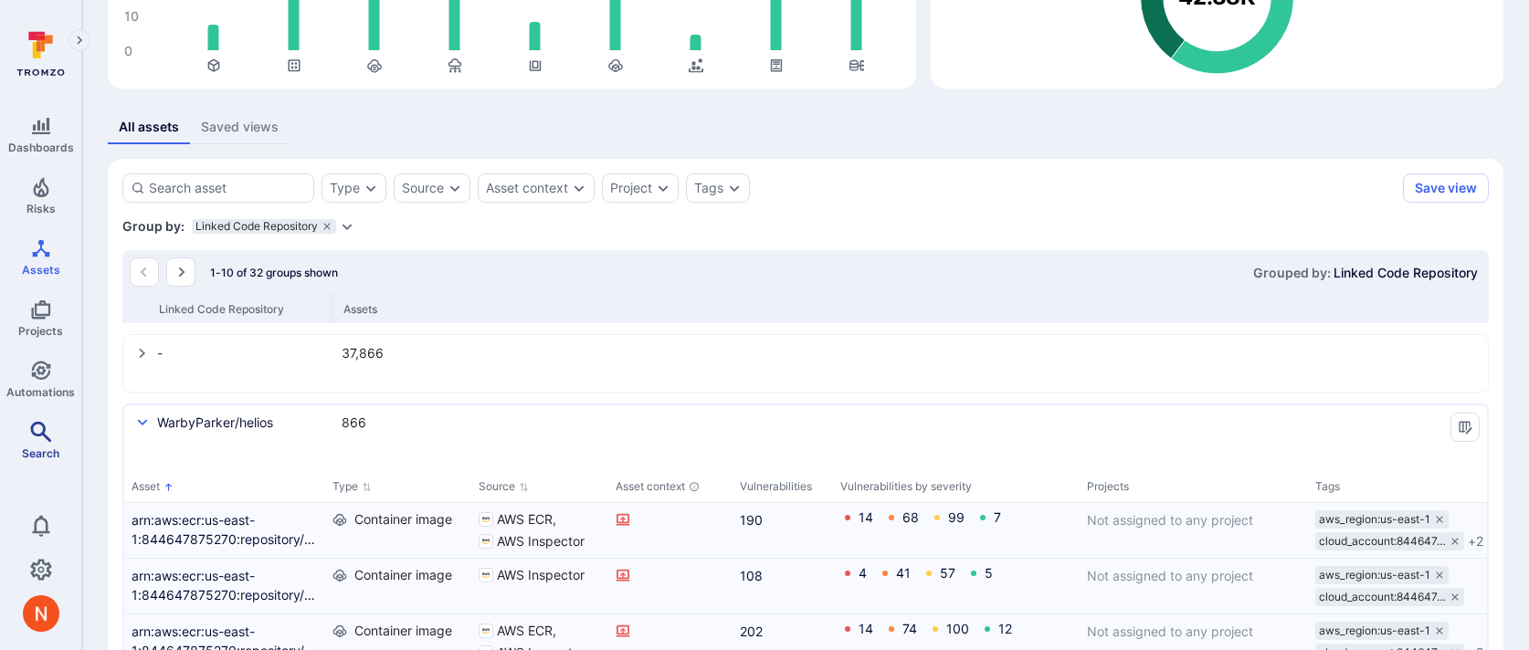
click at [38, 434] on icon "Search" at bounding box center [41, 432] width 22 height 22
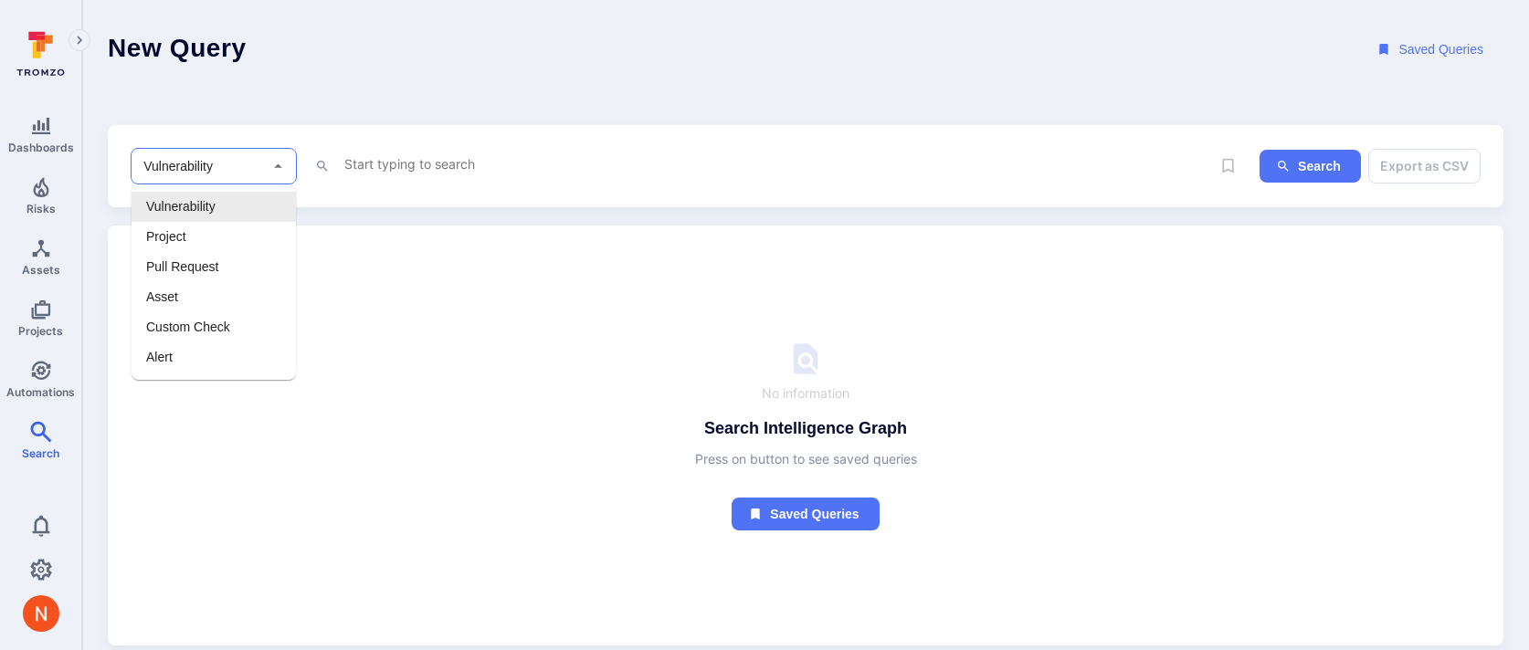
click at [242, 167] on input "Vulnerability" at bounding box center [200, 166] width 121 height 18
type input ";"
click at [262, 169] on div "; ​" at bounding box center [214, 166] width 166 height 37
click at [195, 289] on li "Asset" at bounding box center [213, 297] width 164 height 30
type input "Asset"
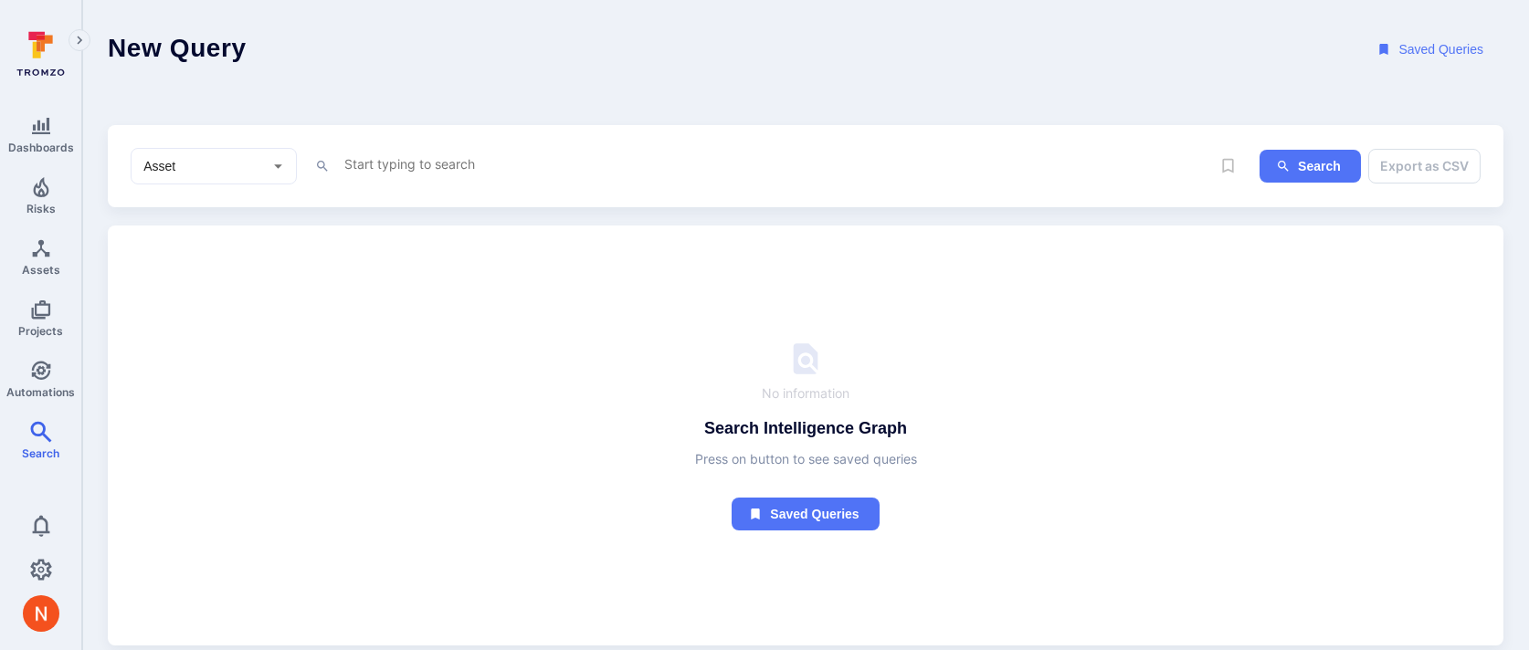
drag, startPoint x: 357, startPoint y: 195, endPoint x: 363, endPoint y: 178, distance: 17.6
click at [357, 194] on div "Asset ​ x Search Export as CSV" at bounding box center [805, 166] width 1395 height 83
click at [364, 176] on div "x" at bounding box center [775, 165] width 867 height 27
click at [367, 160] on textarea "Intelligence Graph search area" at bounding box center [775, 163] width 867 height 23
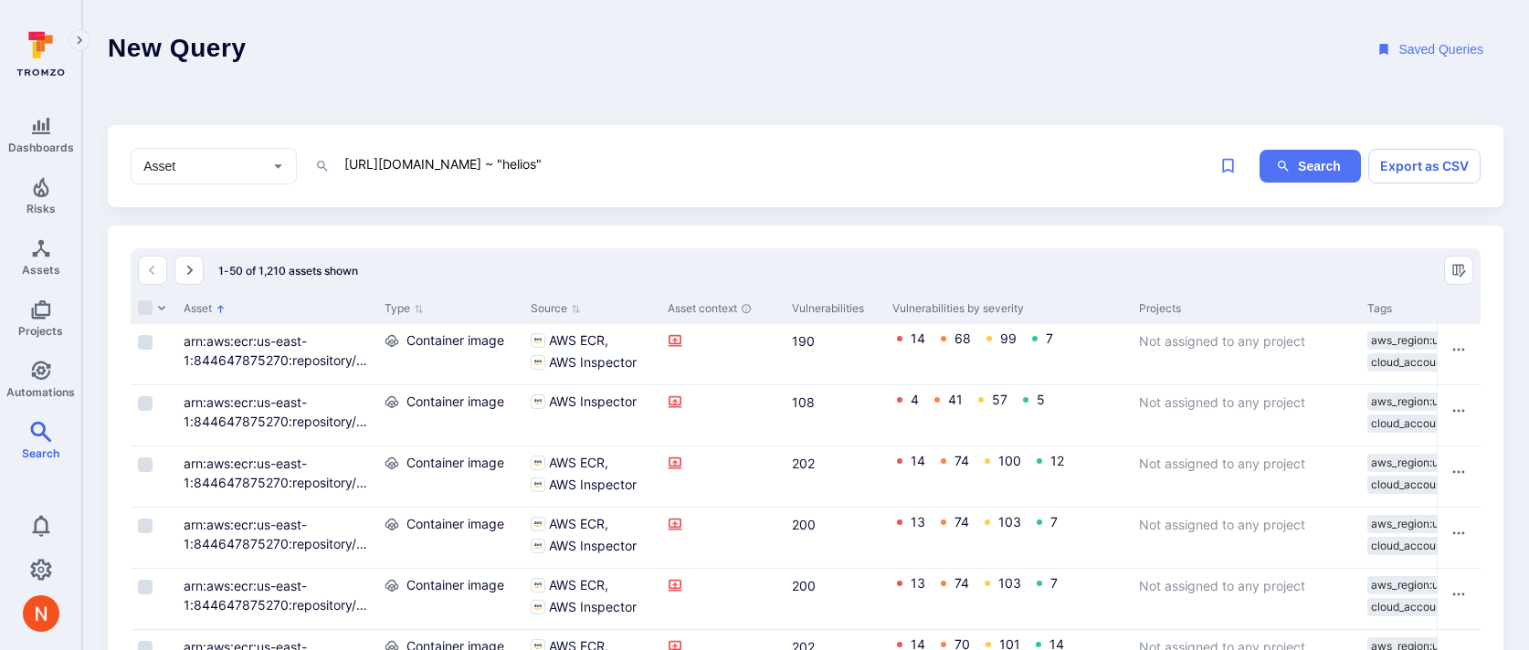
scroll to position [6, 0]
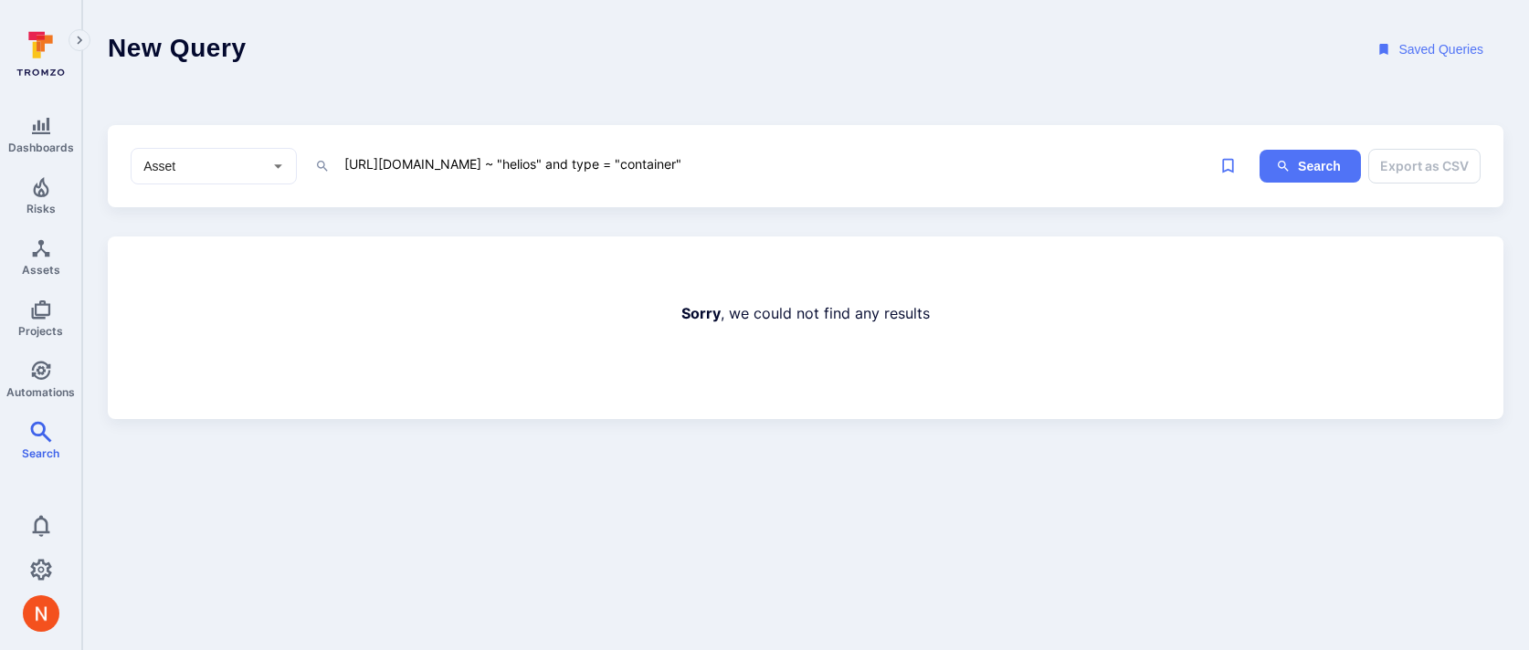
drag, startPoint x: 580, startPoint y: 163, endPoint x: 828, endPoint y: 163, distance: 248.4
click at [828, 163] on textarea "linked_code_repository.name ~ "helios" and type = "container"" at bounding box center [775, 163] width 867 height 23
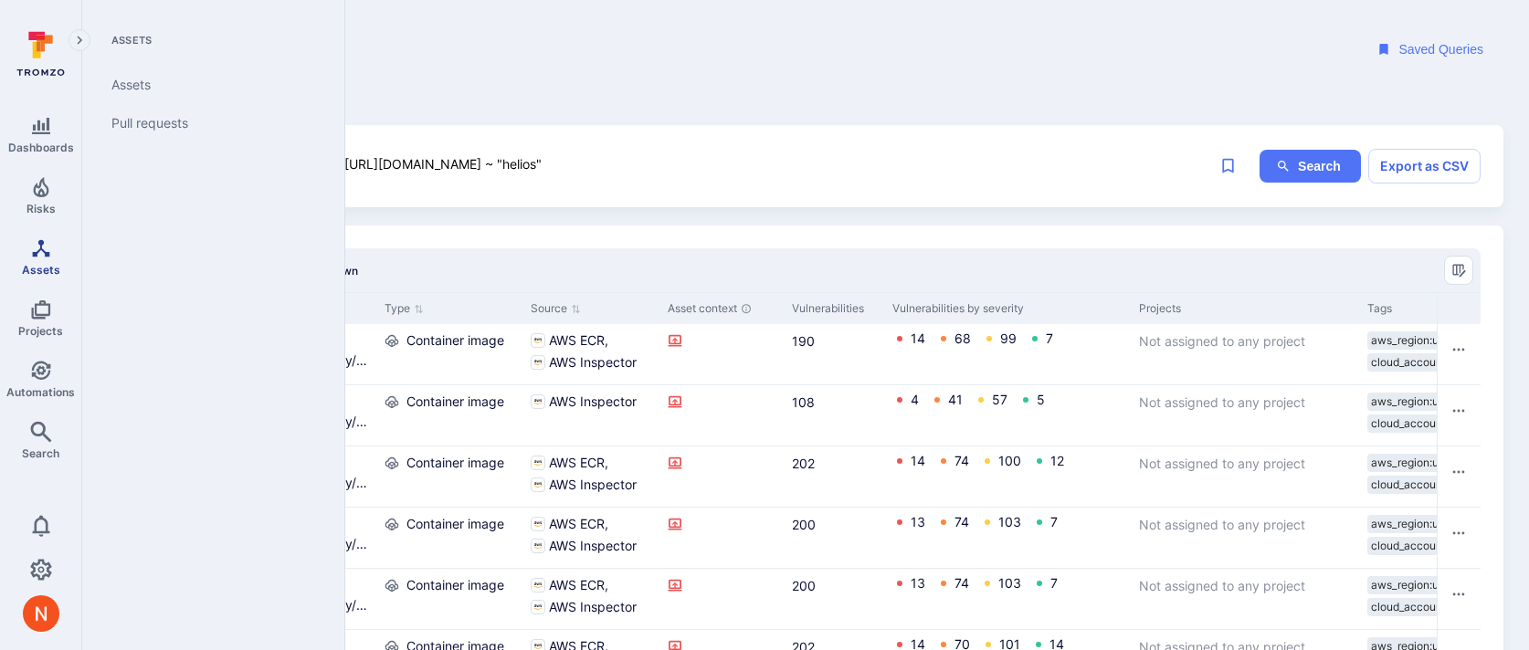
type textarea "linked_code_repository.name ~ "helios""
click at [43, 263] on span "Assets" at bounding box center [41, 270] width 38 height 14
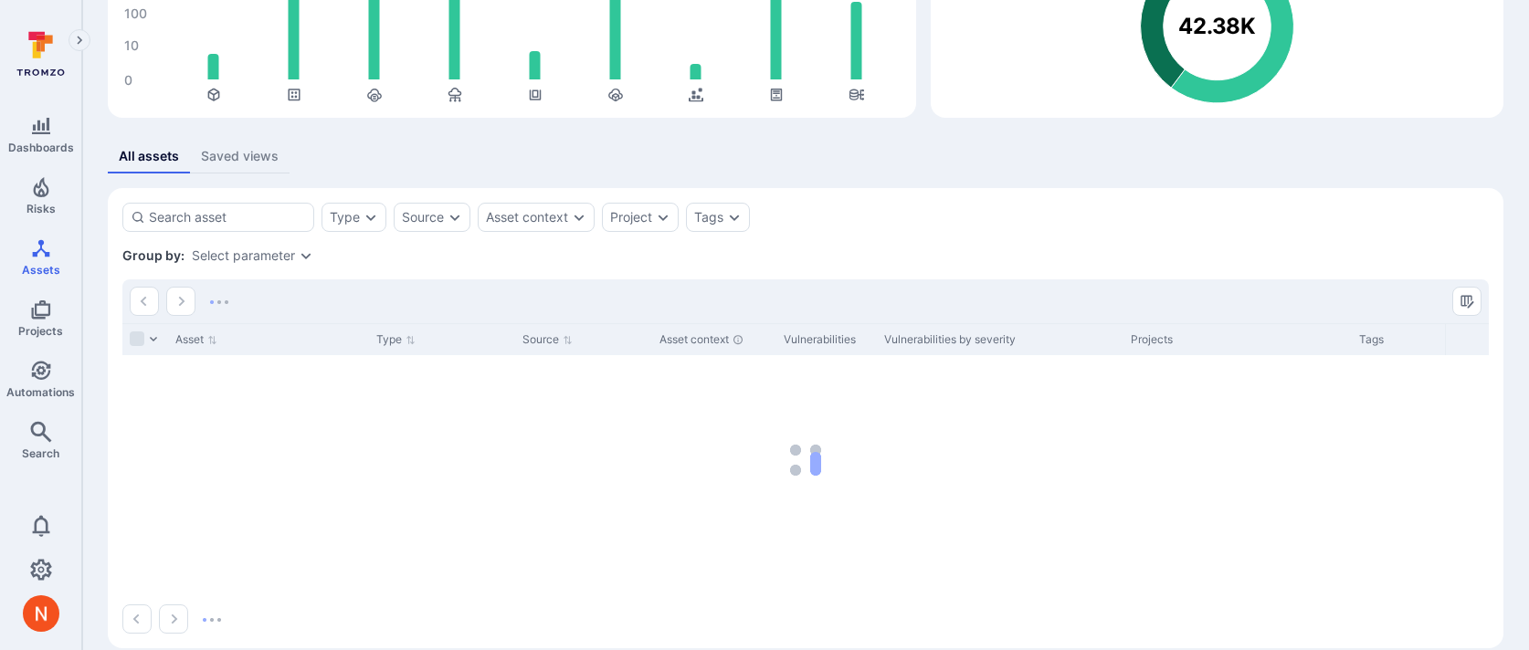
scroll to position [235, 0]
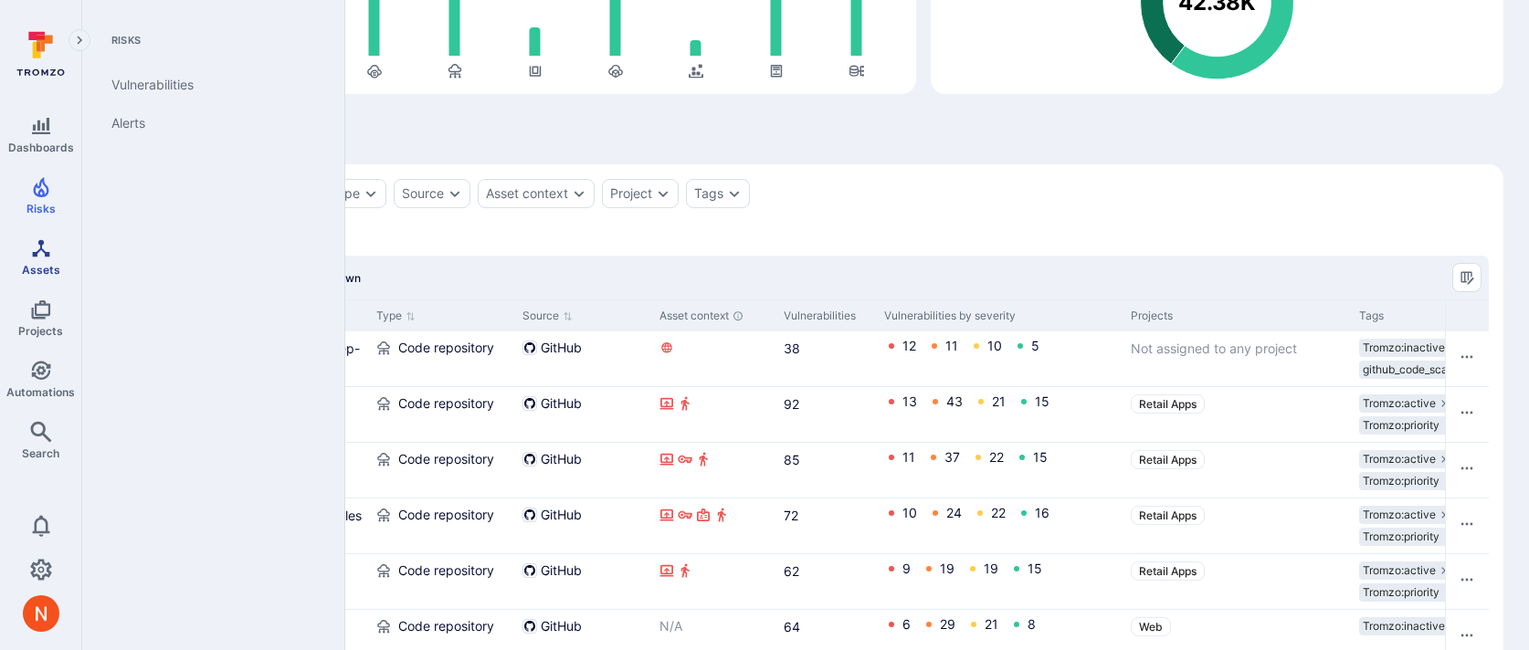
click at [34, 259] on link "Assets" at bounding box center [40, 257] width 81 height 54
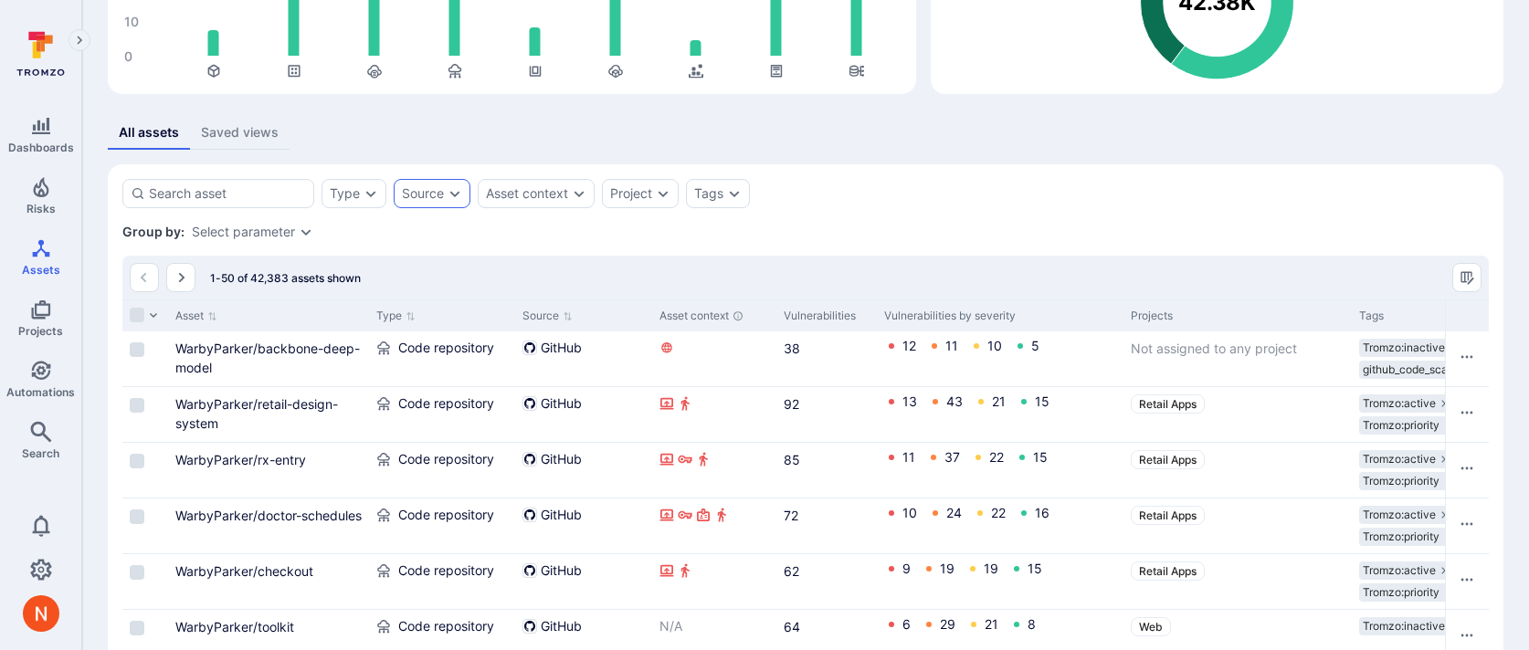
click at [430, 193] on div "Source" at bounding box center [423, 193] width 42 height 15
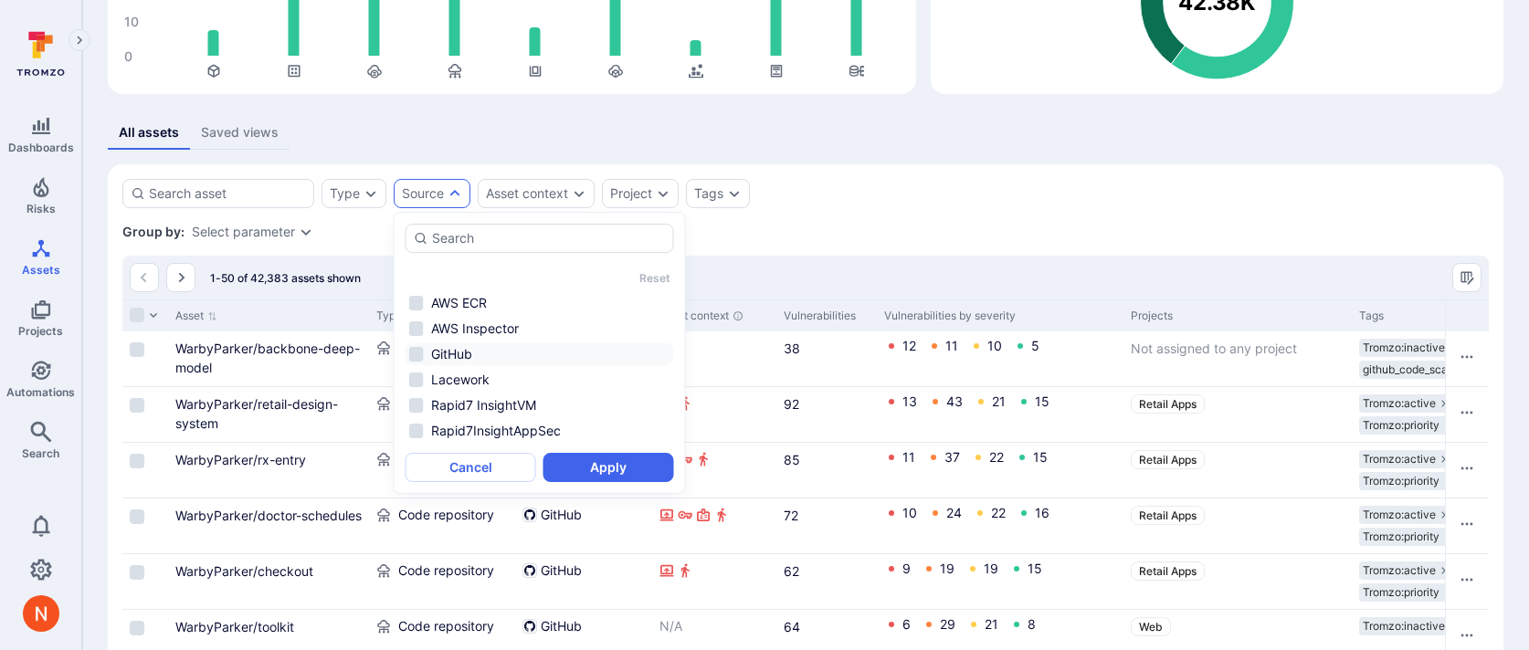
click at [493, 363] on li "GitHub" at bounding box center [539, 354] width 268 height 22
click at [492, 375] on li "Lacework" at bounding box center [539, 380] width 268 height 22
click at [494, 353] on li "GitHub" at bounding box center [539, 354] width 268 height 22
click at [594, 465] on button "Apply" at bounding box center [608, 467] width 131 height 29
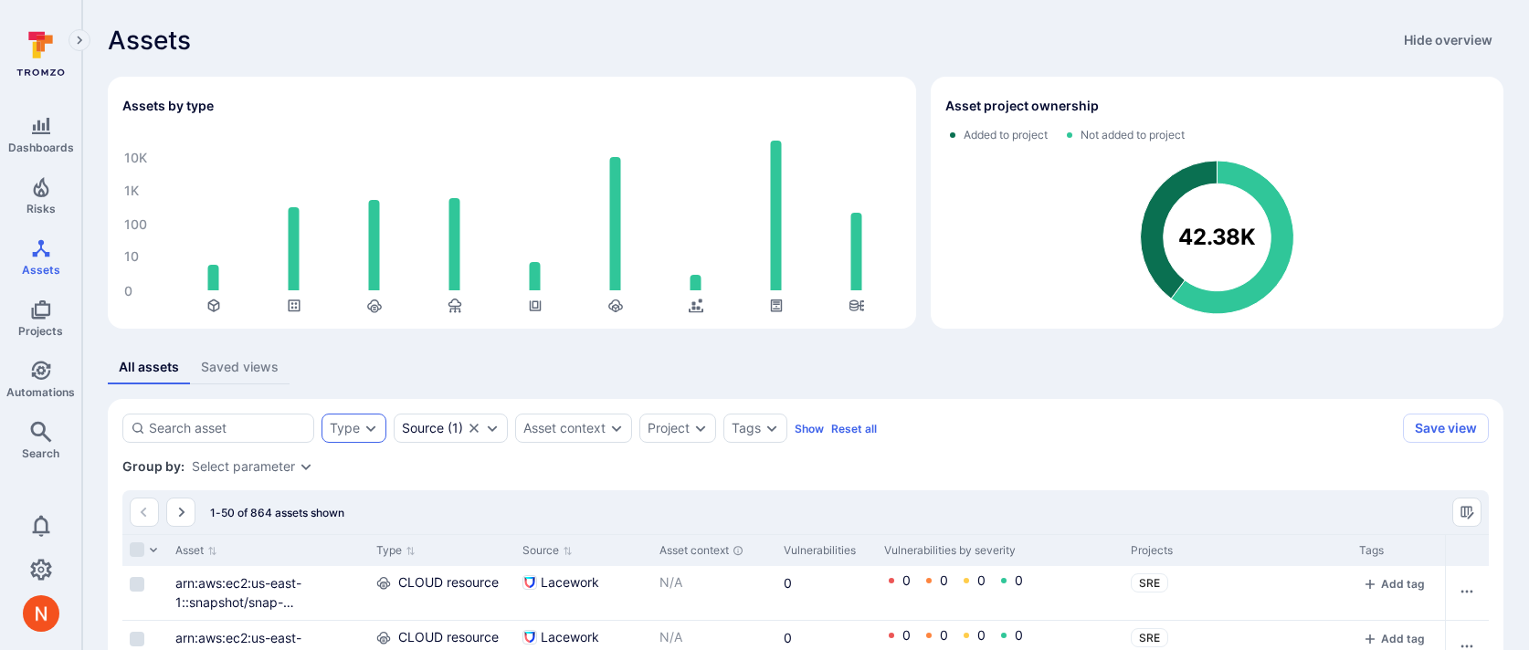
click at [331, 436] on div "Type" at bounding box center [353, 428] width 65 height 29
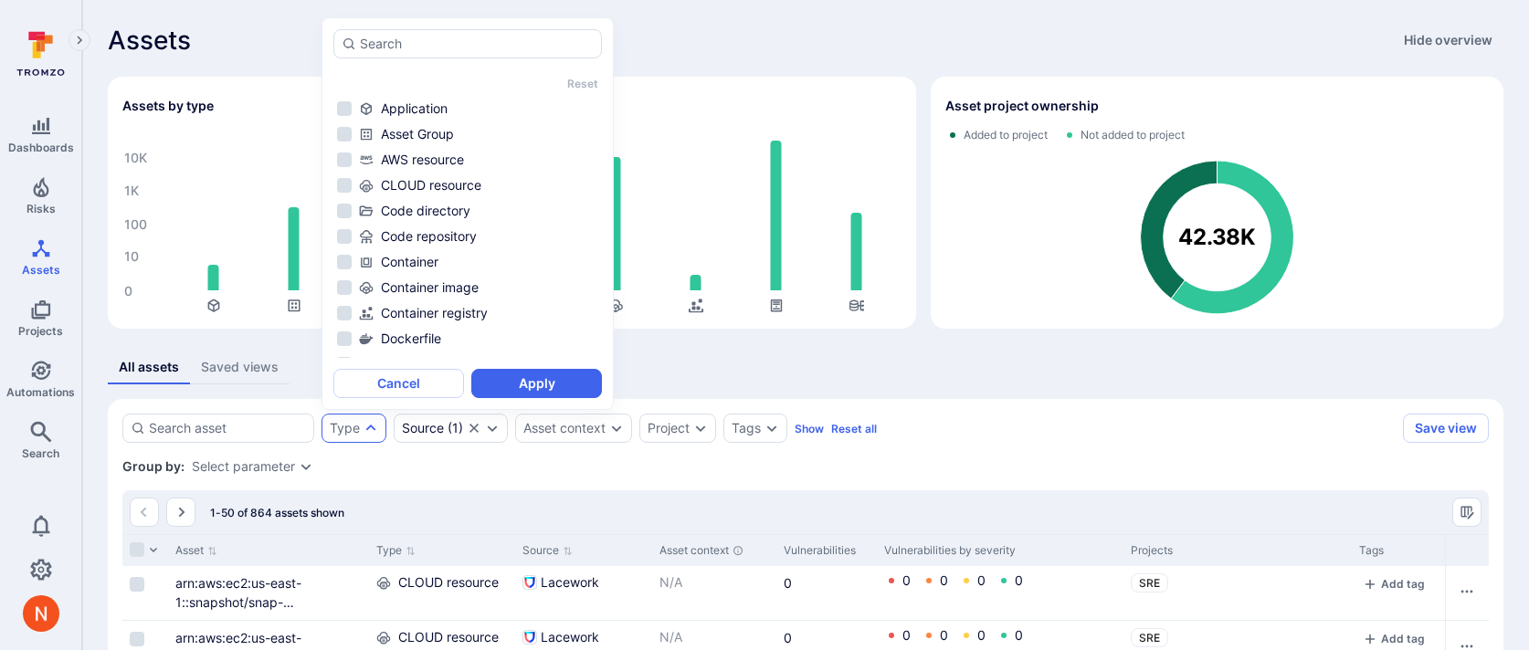
click at [260, 470] on div "Select parameter" at bounding box center [243, 466] width 103 height 15
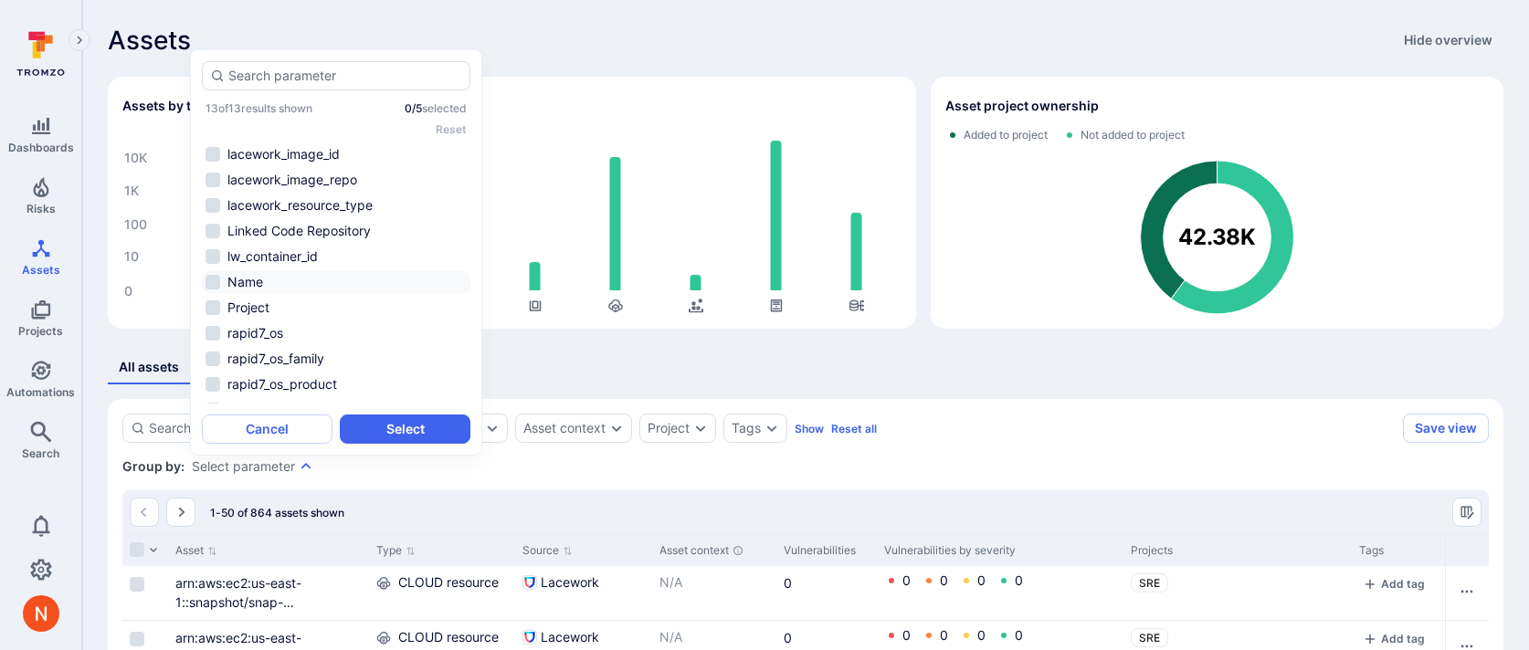
scroll to position [68, 0]
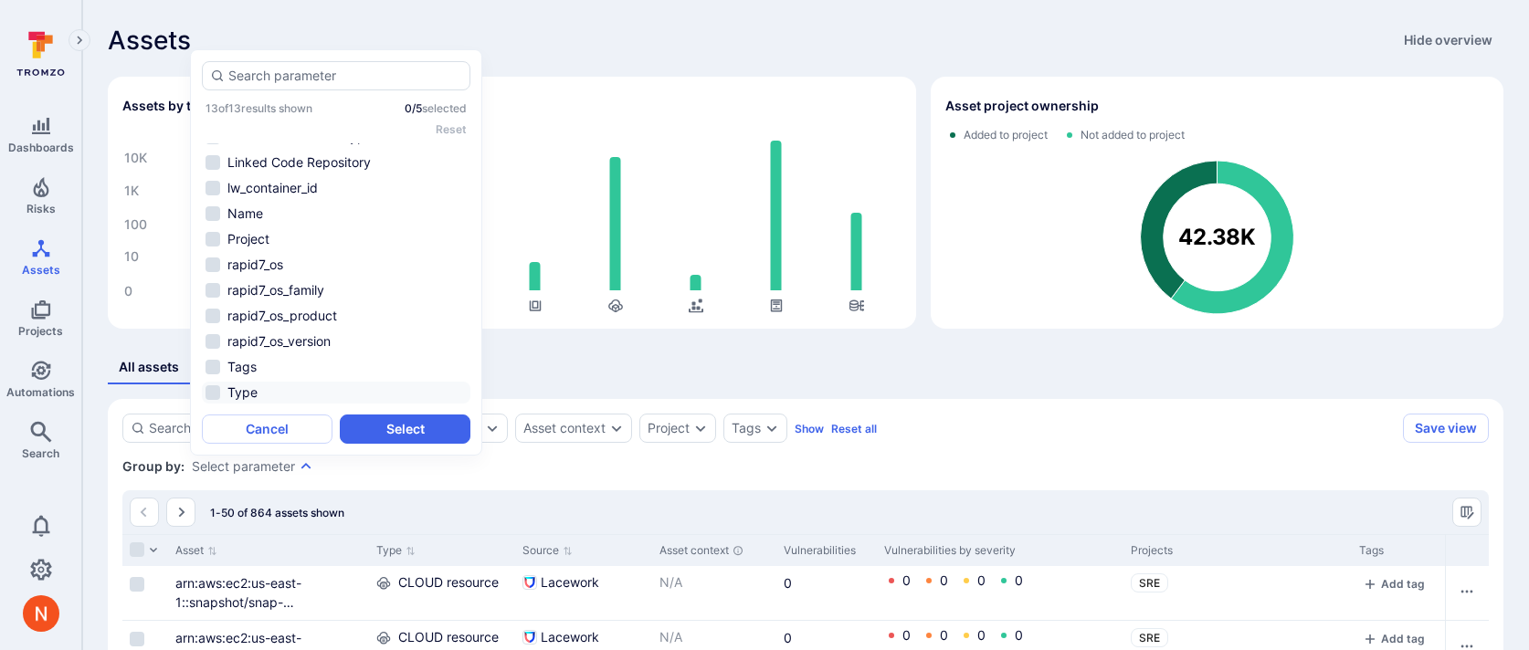
click at [264, 389] on li "Type" at bounding box center [336, 393] width 268 height 22
click at [396, 428] on button "Select" at bounding box center [405, 429] width 131 height 29
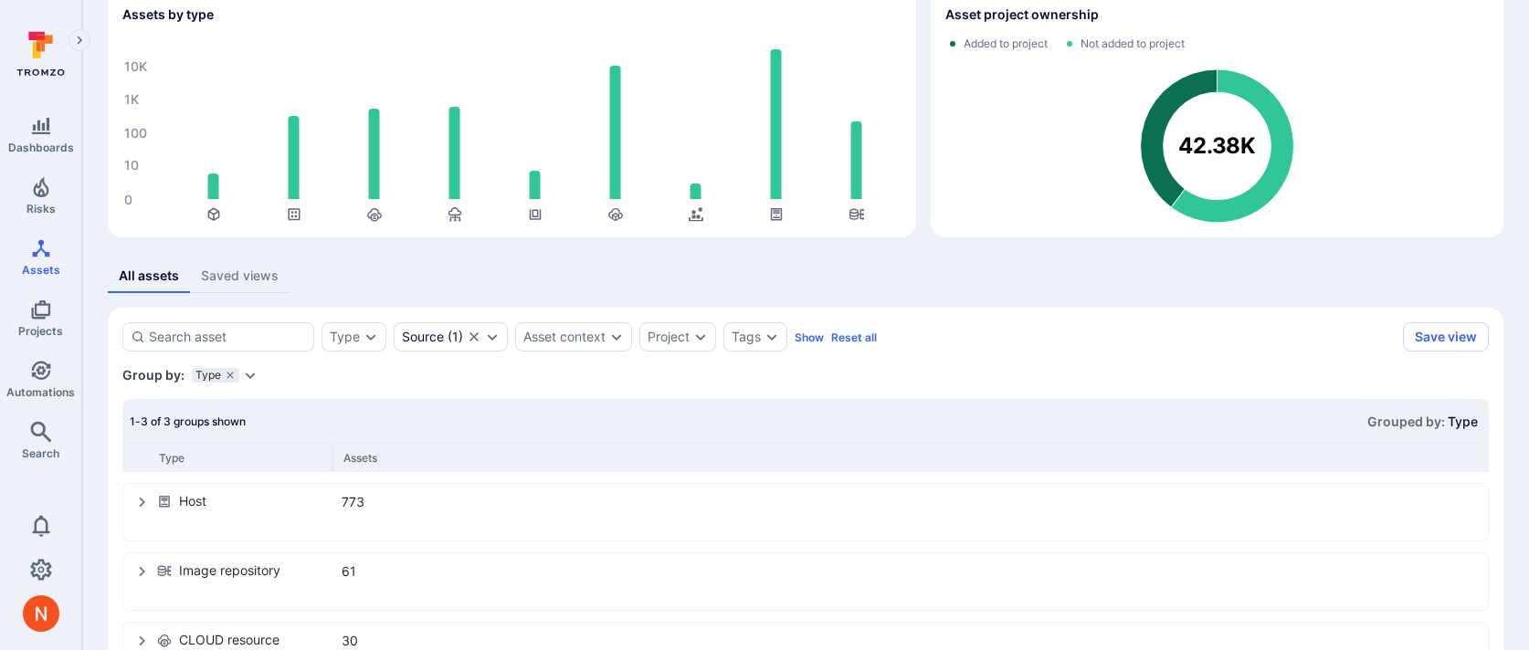
scroll to position [161, 0]
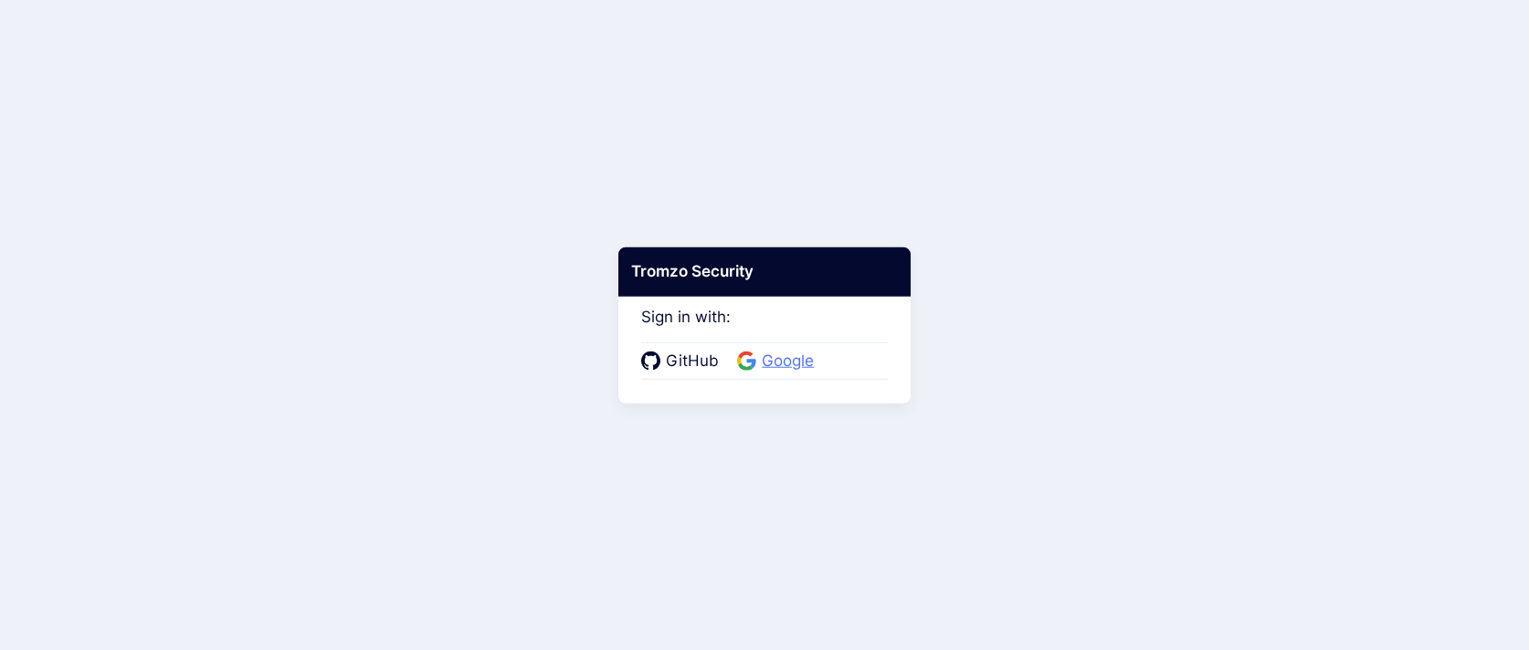
click at [766, 355] on span "Google" at bounding box center [787, 362] width 63 height 24
